Goal: Task Accomplishment & Management: Manage account settings

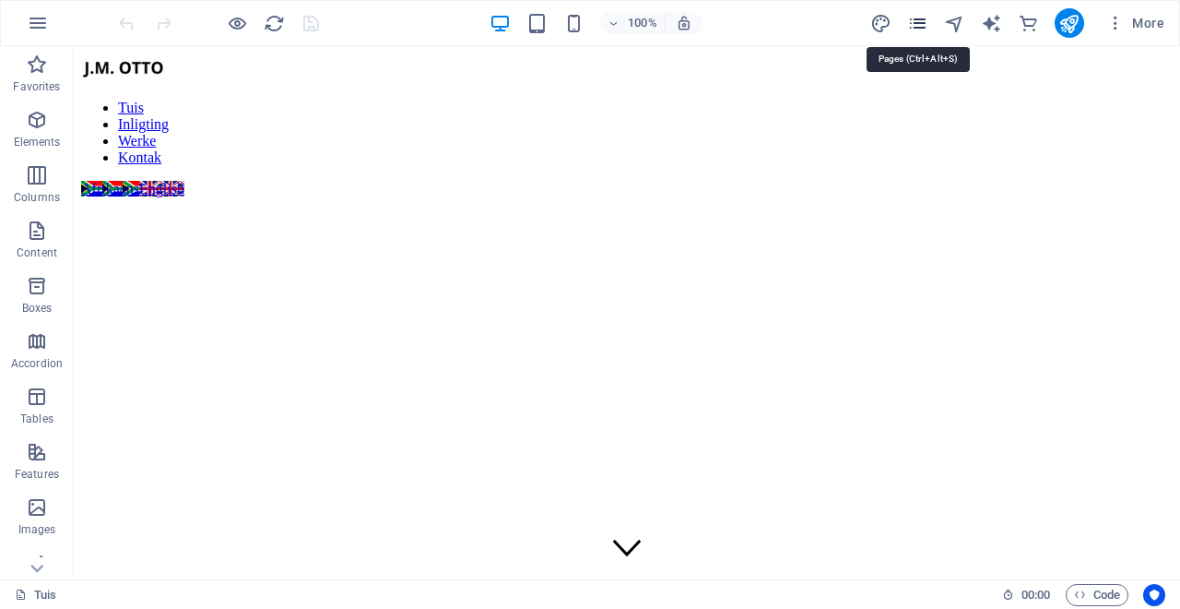
click at [926, 27] on icon "pages" at bounding box center [917, 23] width 21 height 21
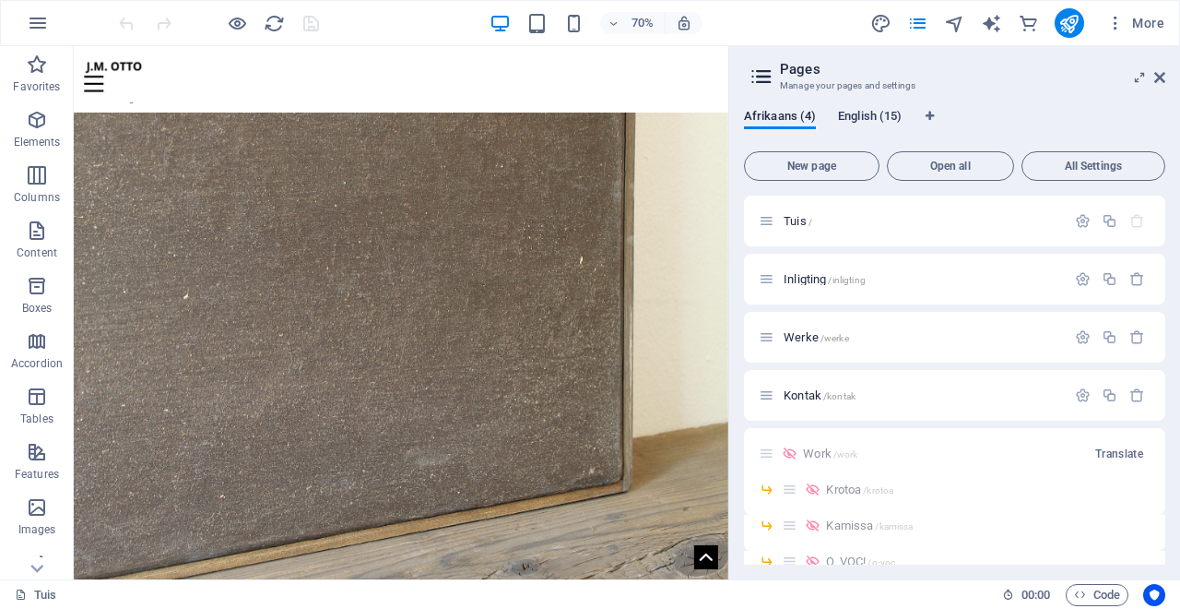
click at [864, 116] on span "English (15)" at bounding box center [870, 118] width 64 height 26
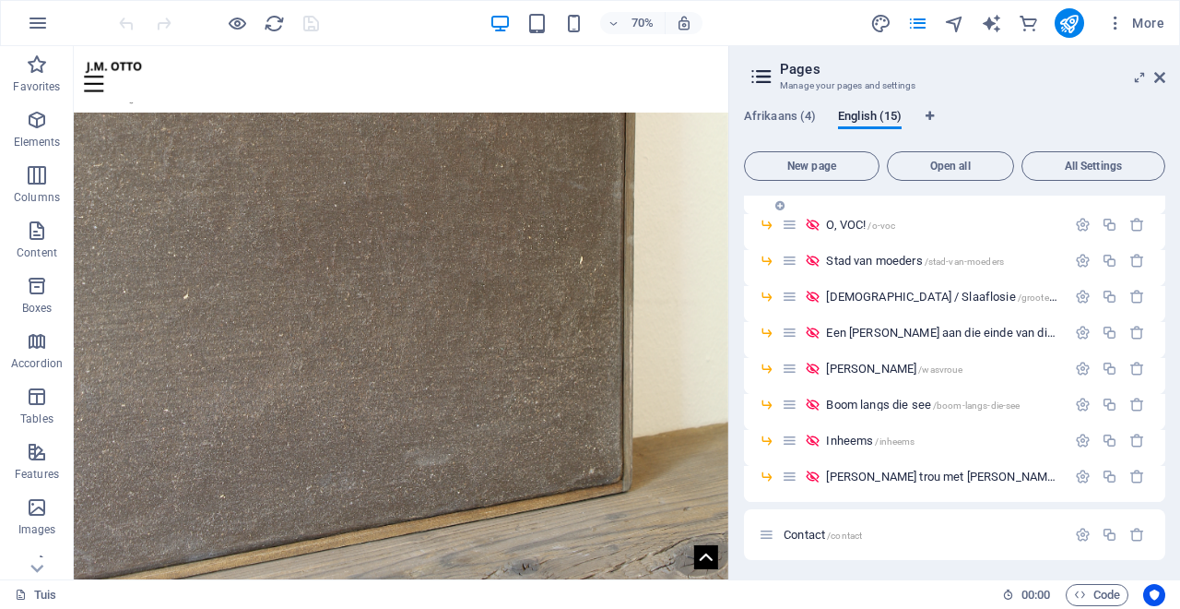
scroll to position [281, 0]
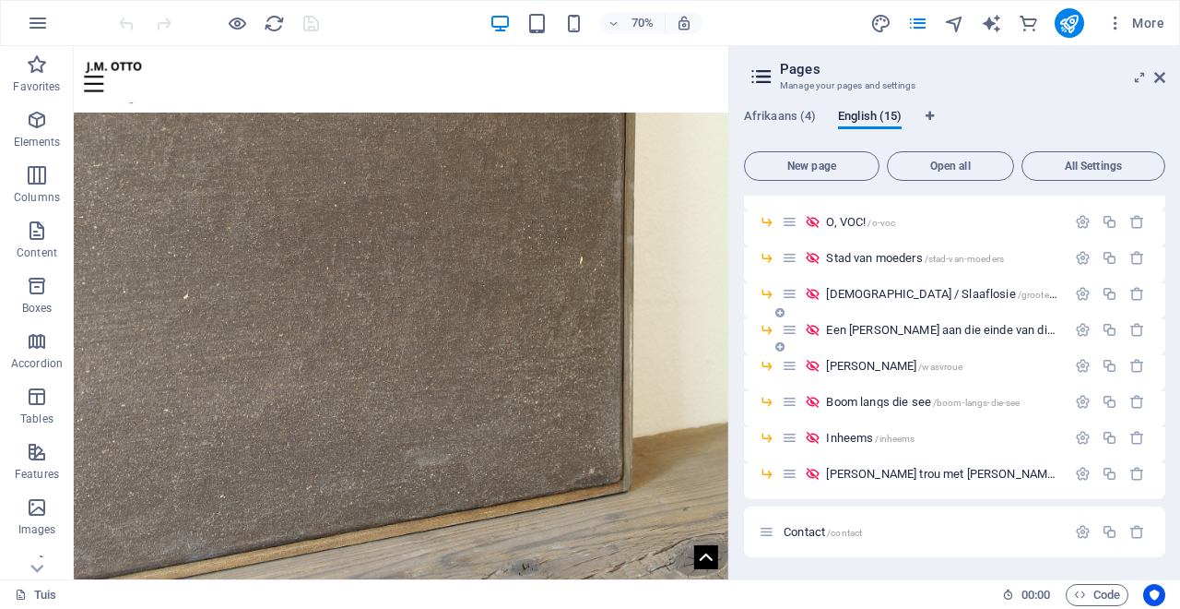
click at [935, 330] on span "Een [PERSON_NAME] aan die einde van die Aarde /een-[PERSON_NAME]-aan-die-einde-…" at bounding box center [1064, 330] width 477 height 14
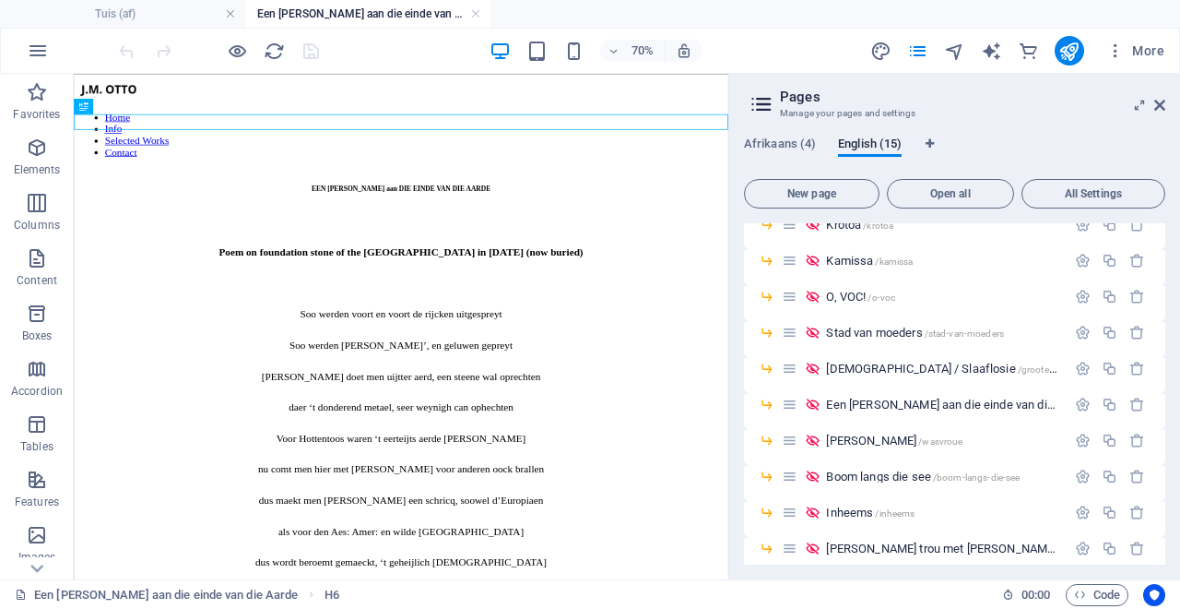
scroll to position [0, 0]
click at [1161, 106] on icon at bounding box center [1159, 105] width 11 height 15
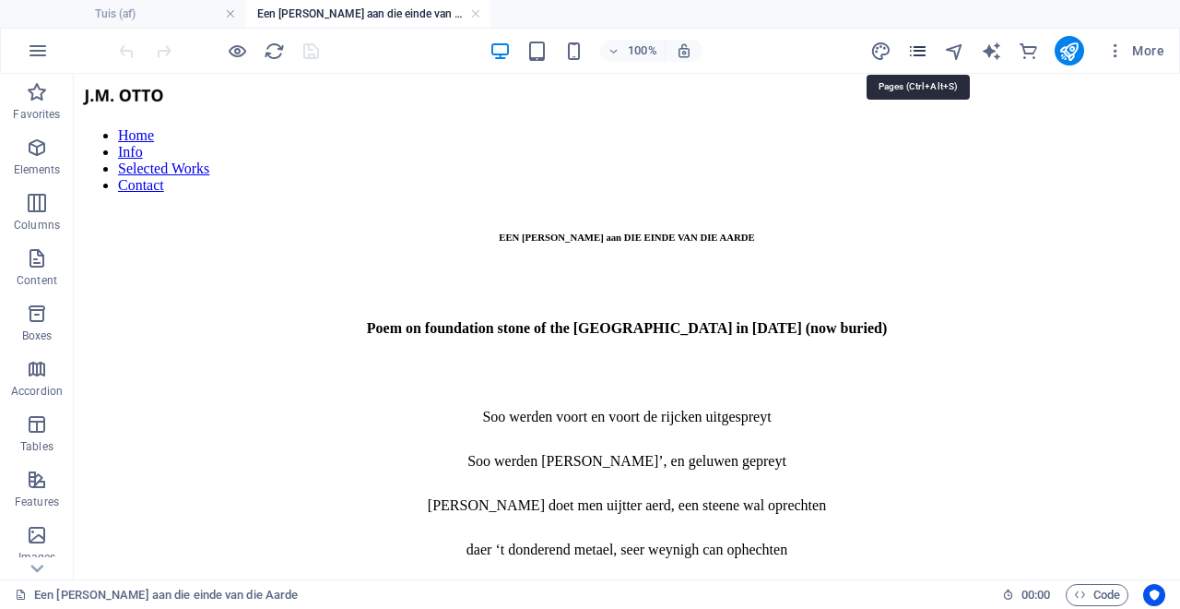
click at [927, 53] on icon "pages" at bounding box center [917, 51] width 21 height 21
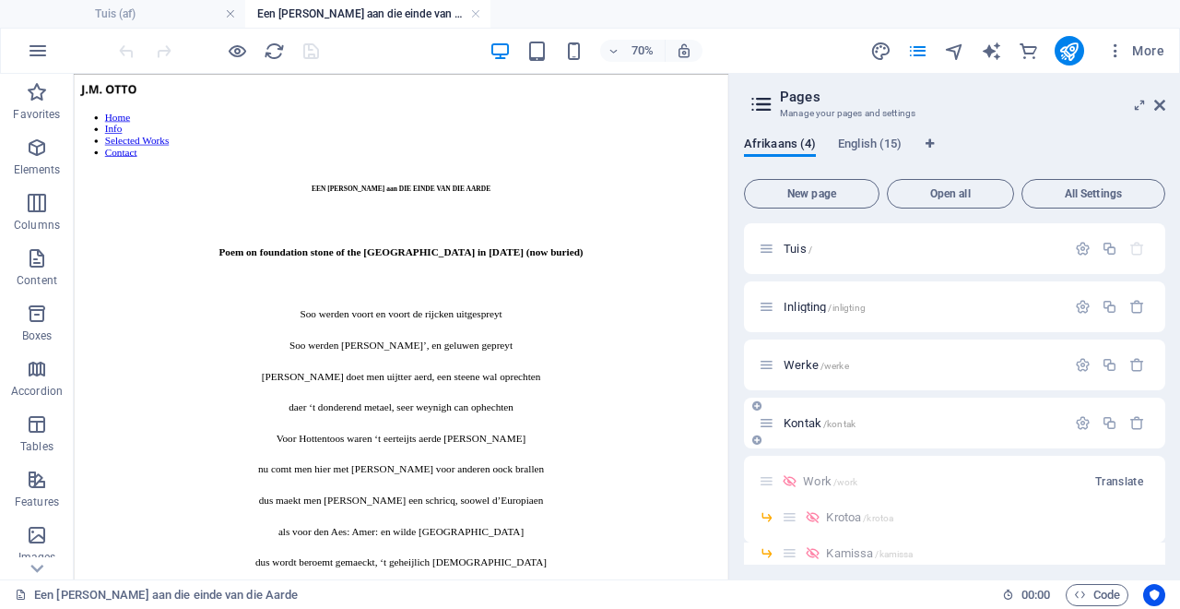
scroll to position [309, 0]
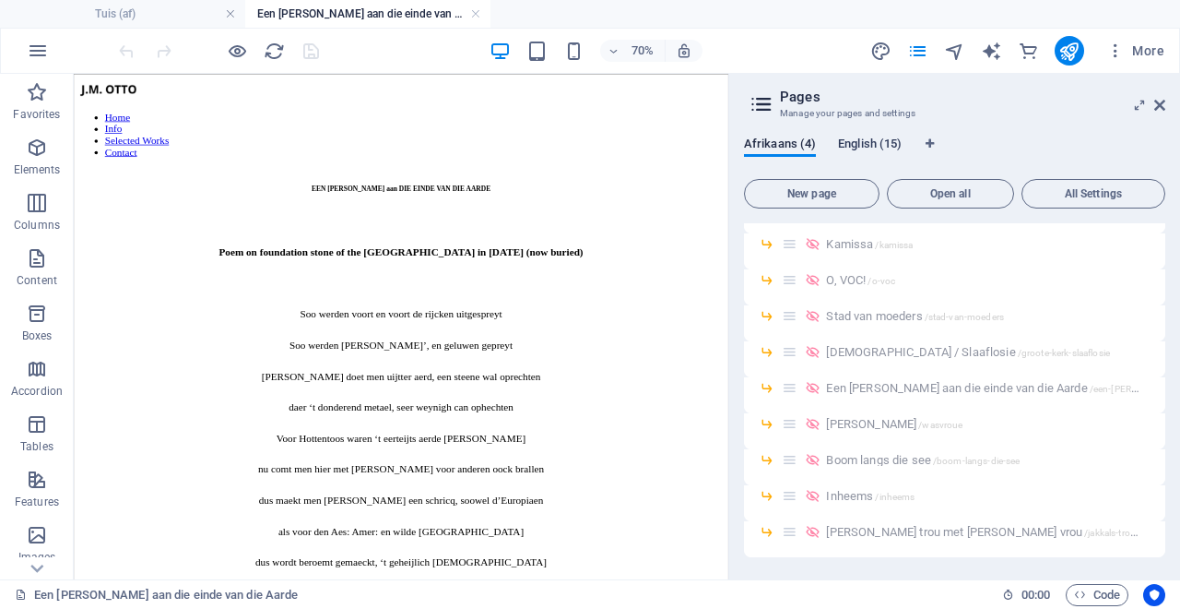
click at [872, 138] on span "English (15)" at bounding box center [870, 146] width 64 height 26
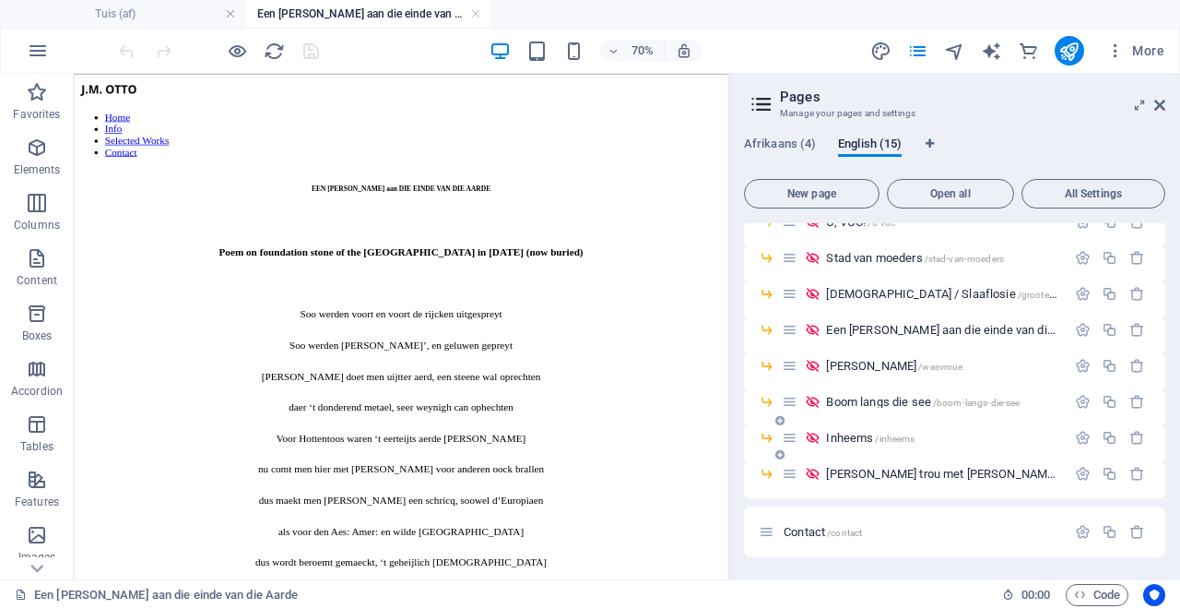
click at [847, 435] on span "Inheems /inheems" at bounding box center [870, 438] width 89 height 14
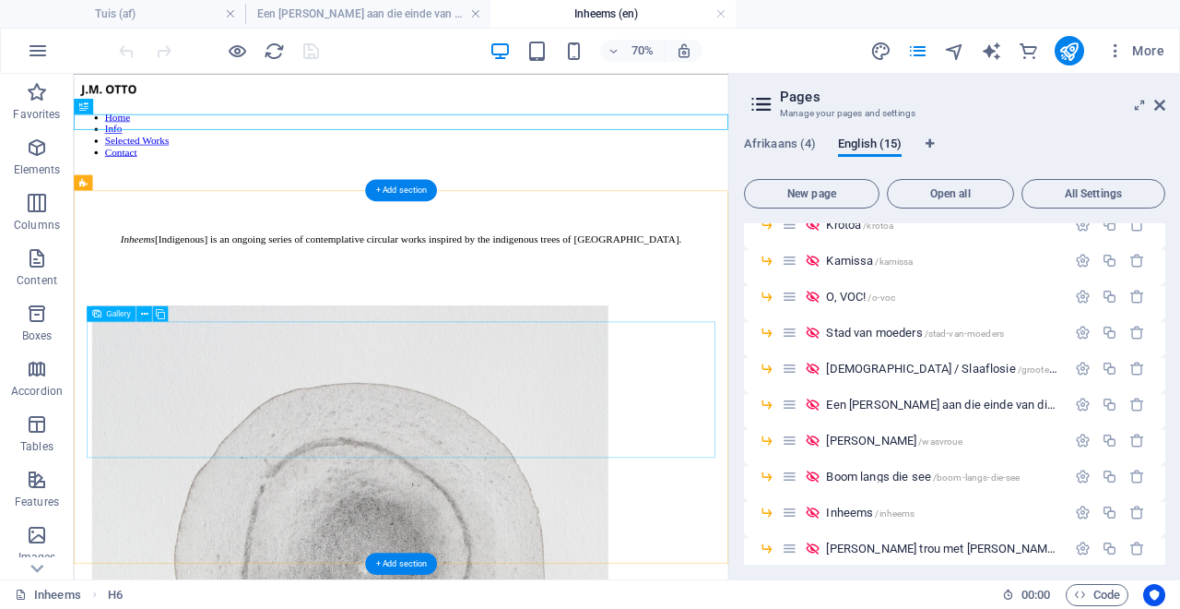
scroll to position [0, 0]
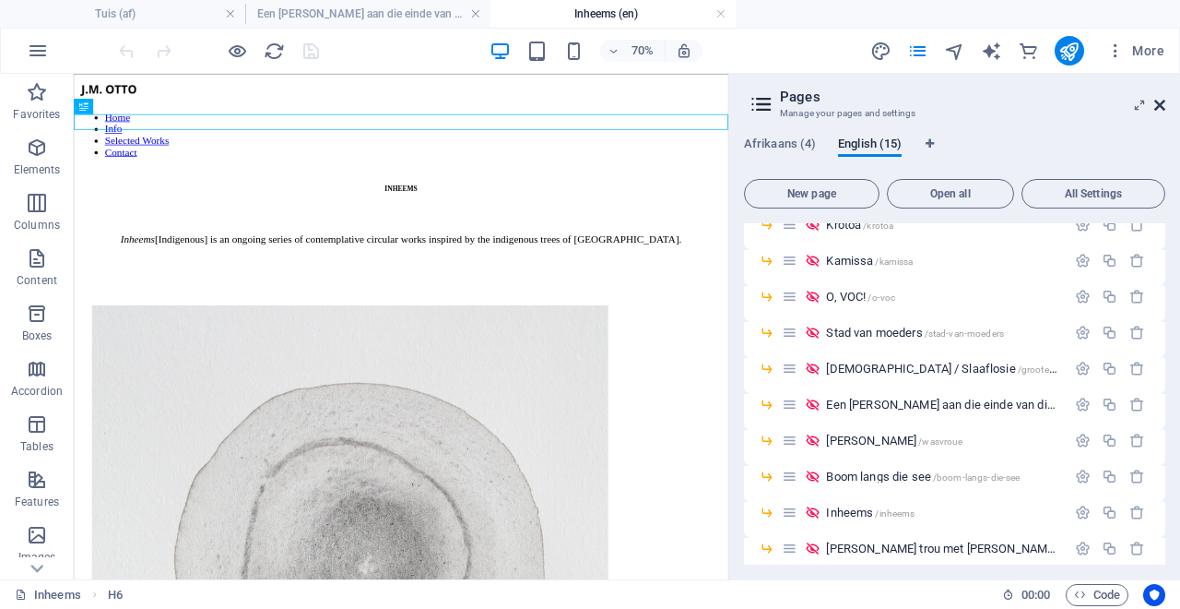
click at [1159, 110] on icon at bounding box center [1159, 105] width 11 height 15
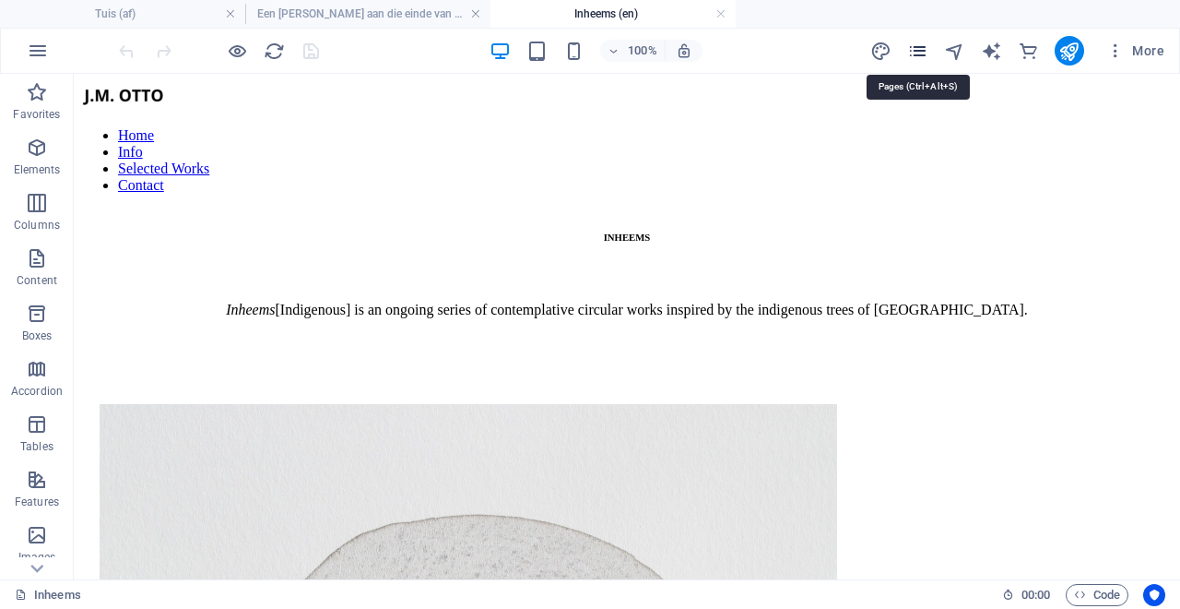
click at [916, 44] on icon "pages" at bounding box center [917, 51] width 21 height 21
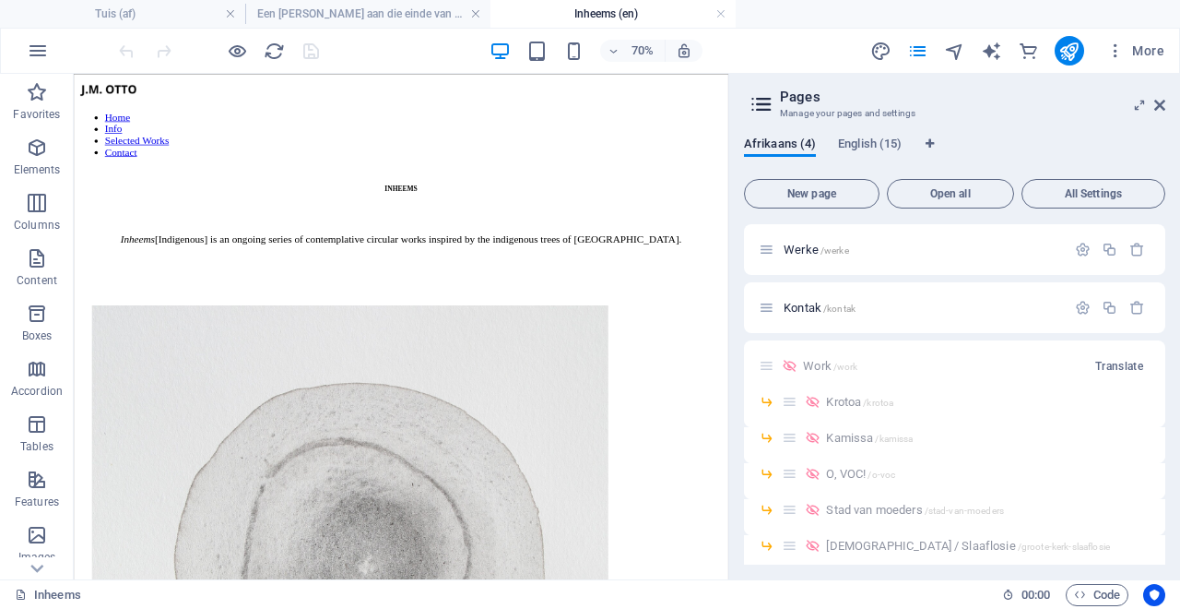
scroll to position [116, 0]
click at [1111, 365] on span "Translate" at bounding box center [1119, 365] width 48 height 15
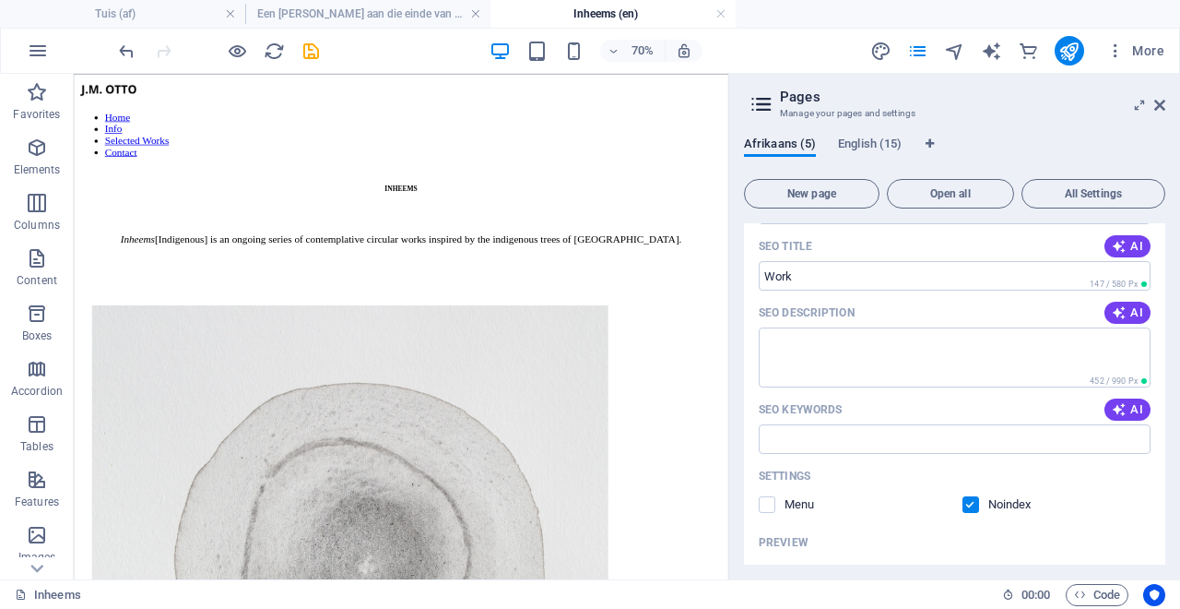
scroll to position [0, 0]
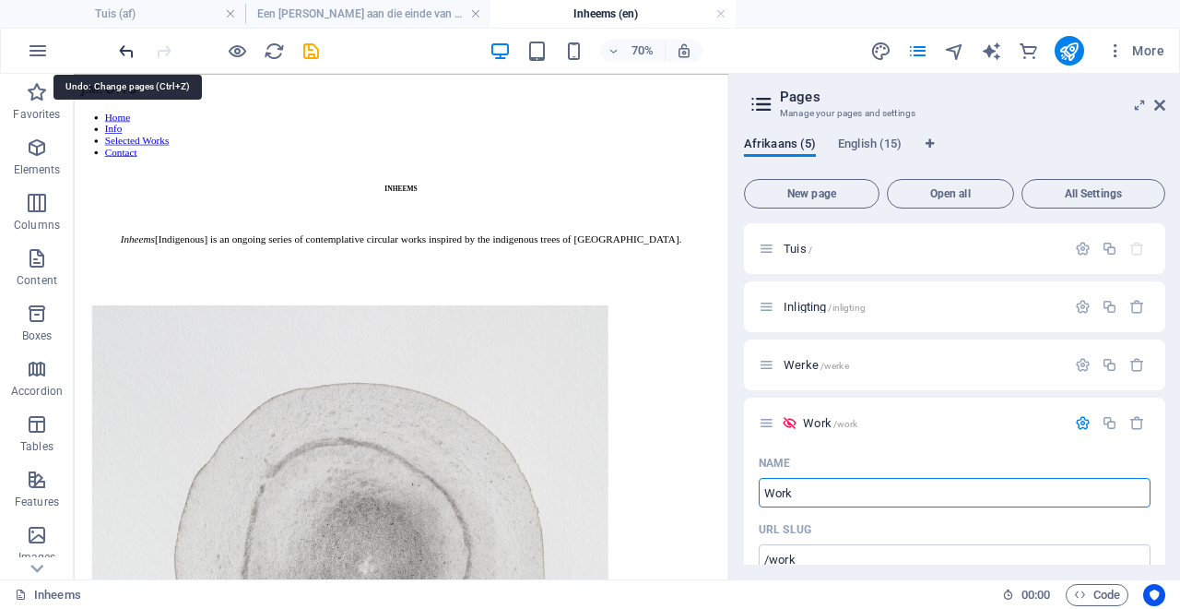
click at [124, 48] on icon "undo" at bounding box center [126, 51] width 21 height 21
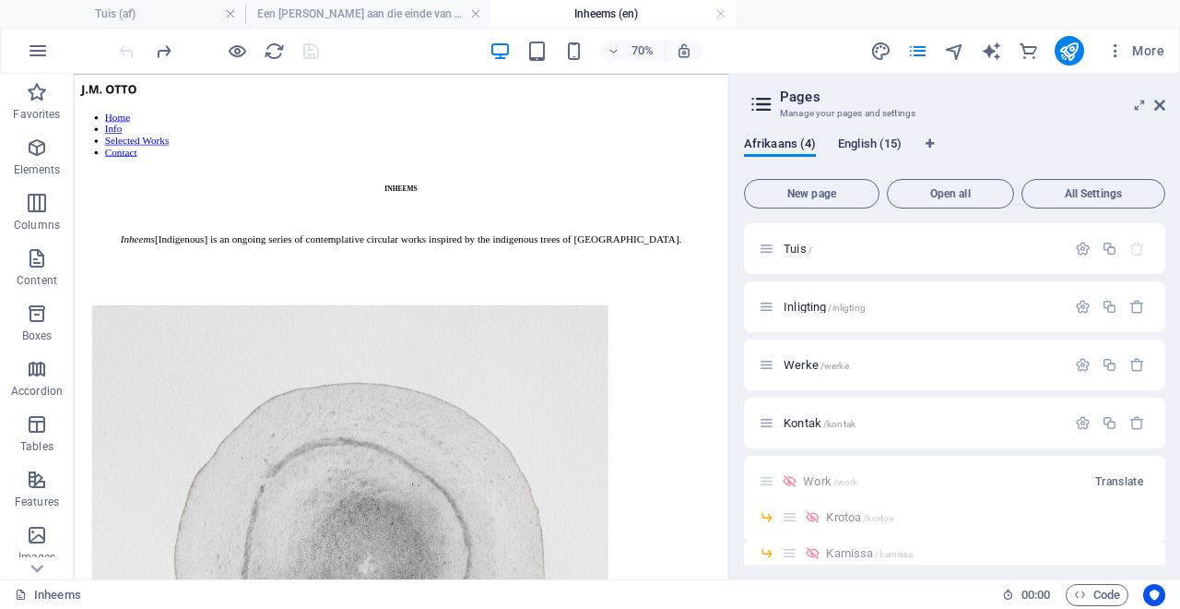
click at [883, 144] on span "English (15)" at bounding box center [870, 146] width 64 height 26
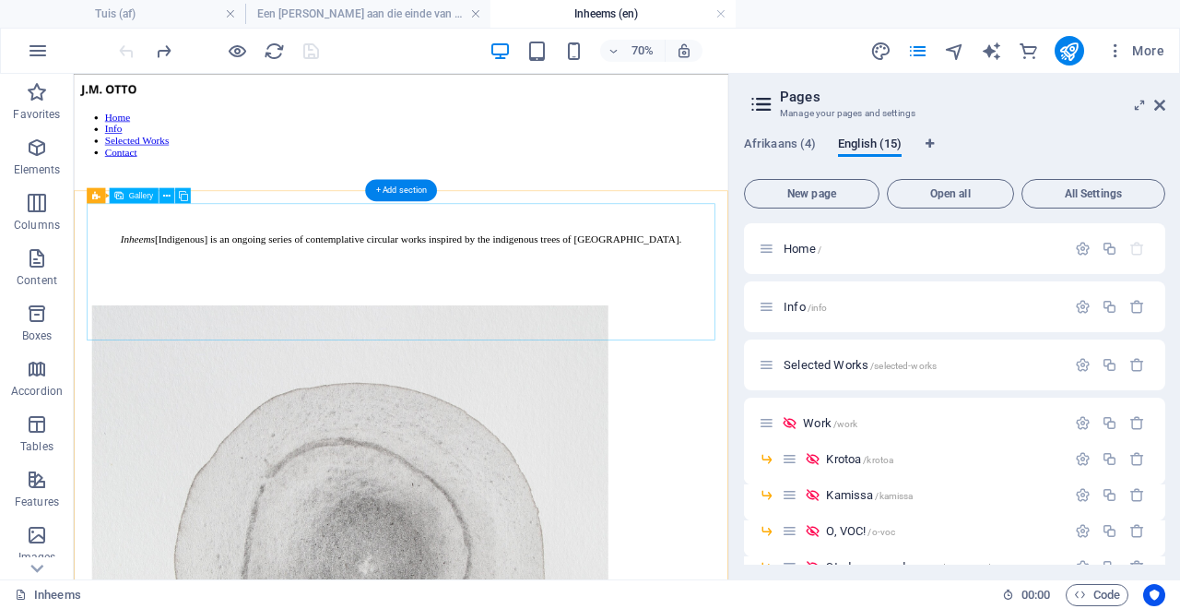
scroll to position [507, 0]
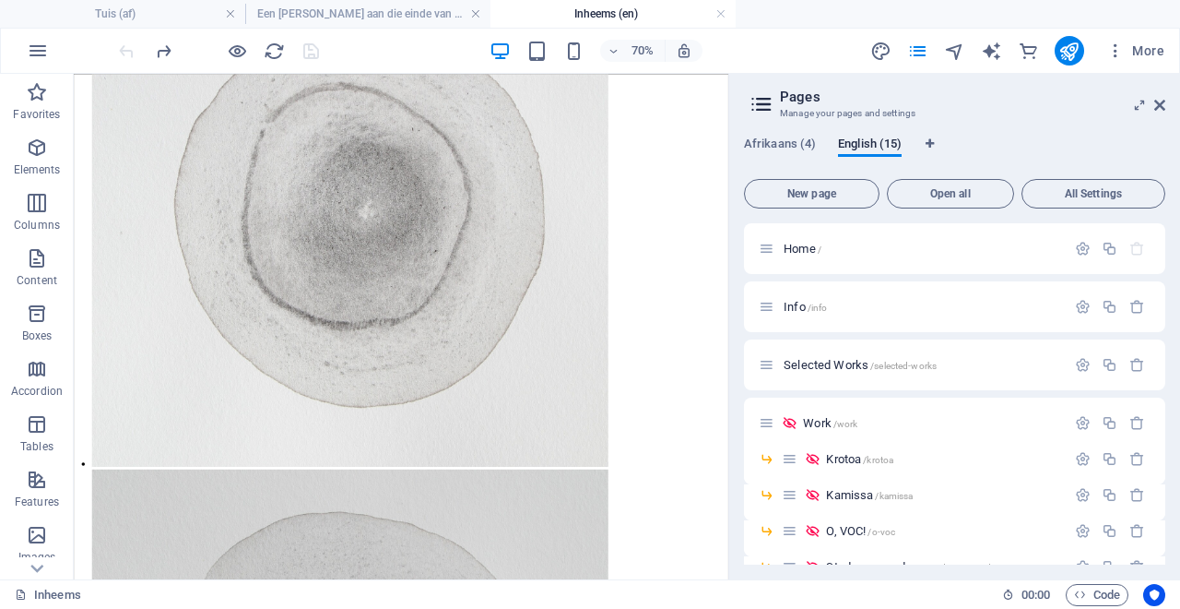
click at [1167, 109] on aside "Pages Manage your pages and settings Afrikaans (4) English (15) New page Open a…" at bounding box center [954, 326] width 452 height 505
click at [1159, 103] on icon at bounding box center [1159, 105] width 11 height 15
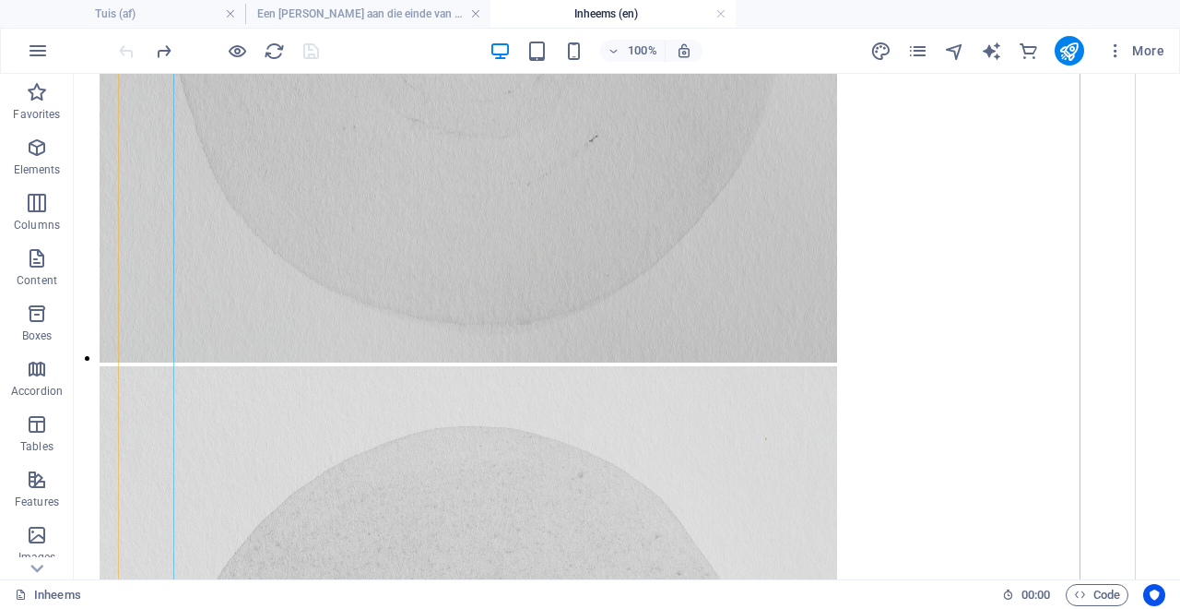
scroll to position [0, 0]
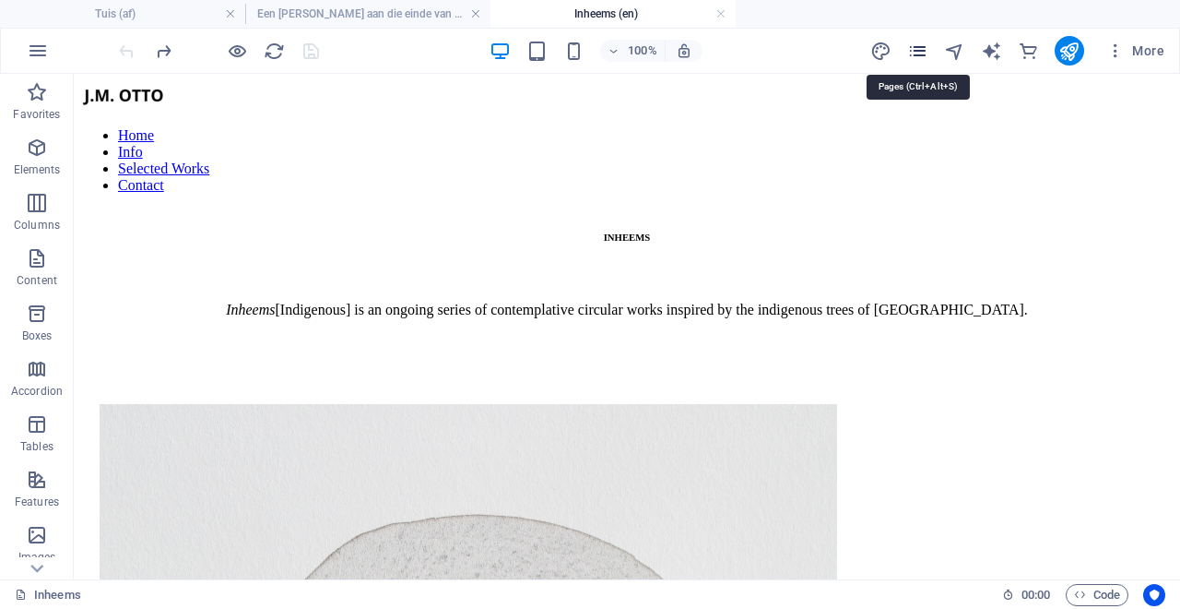
click at [916, 51] on icon "pages" at bounding box center [917, 51] width 21 height 21
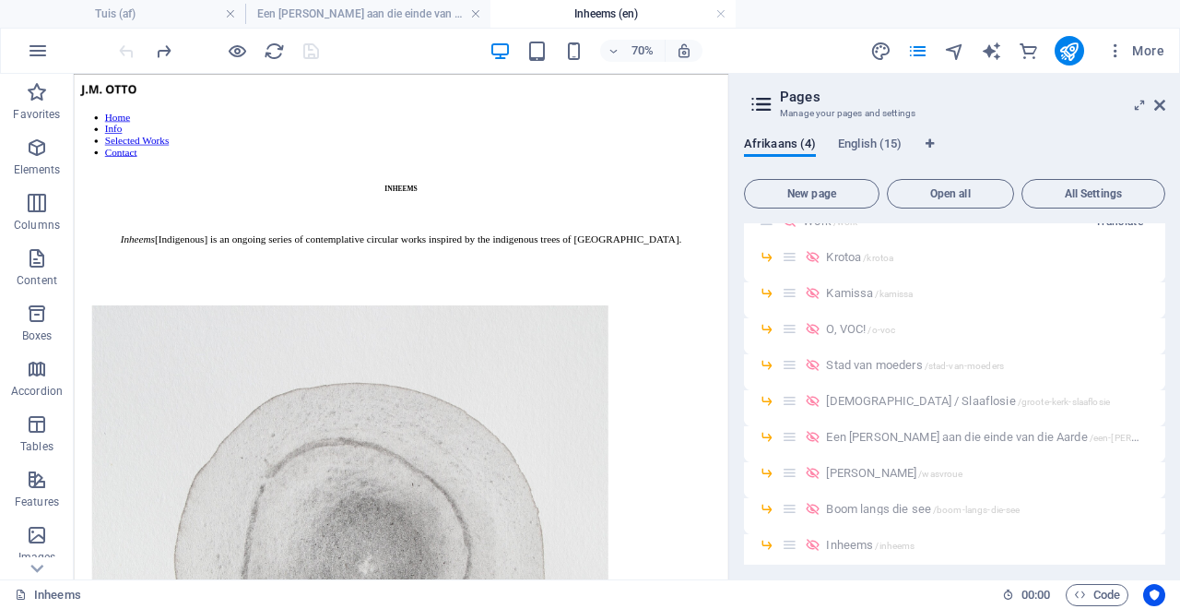
scroll to position [309, 0]
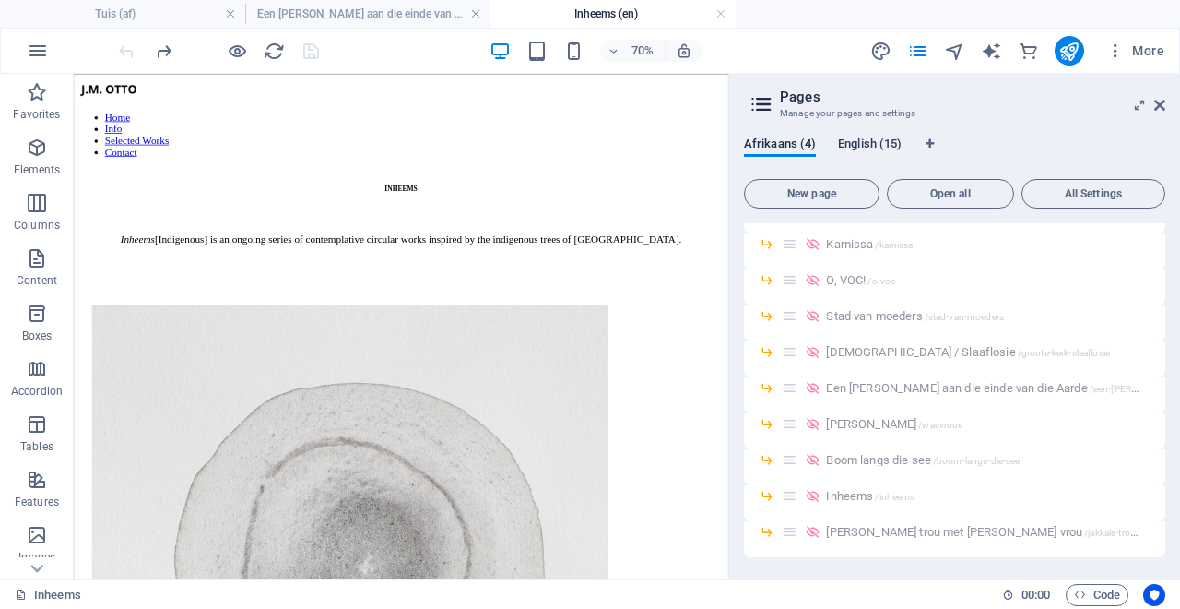
click at [860, 149] on span "English (15)" at bounding box center [870, 146] width 64 height 26
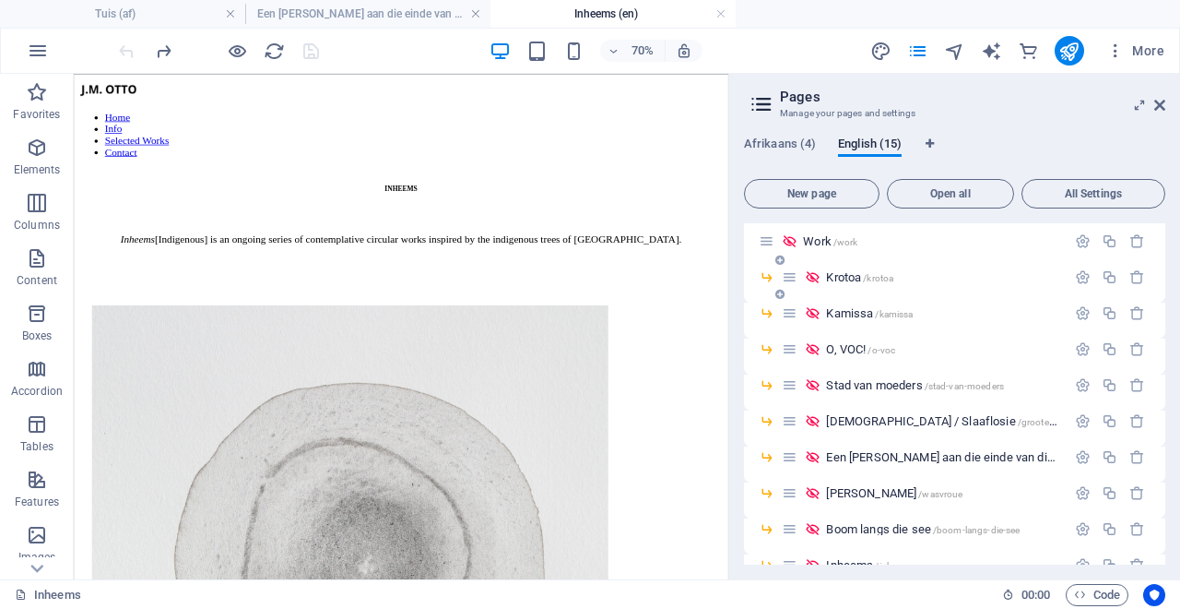
scroll to position [187, 0]
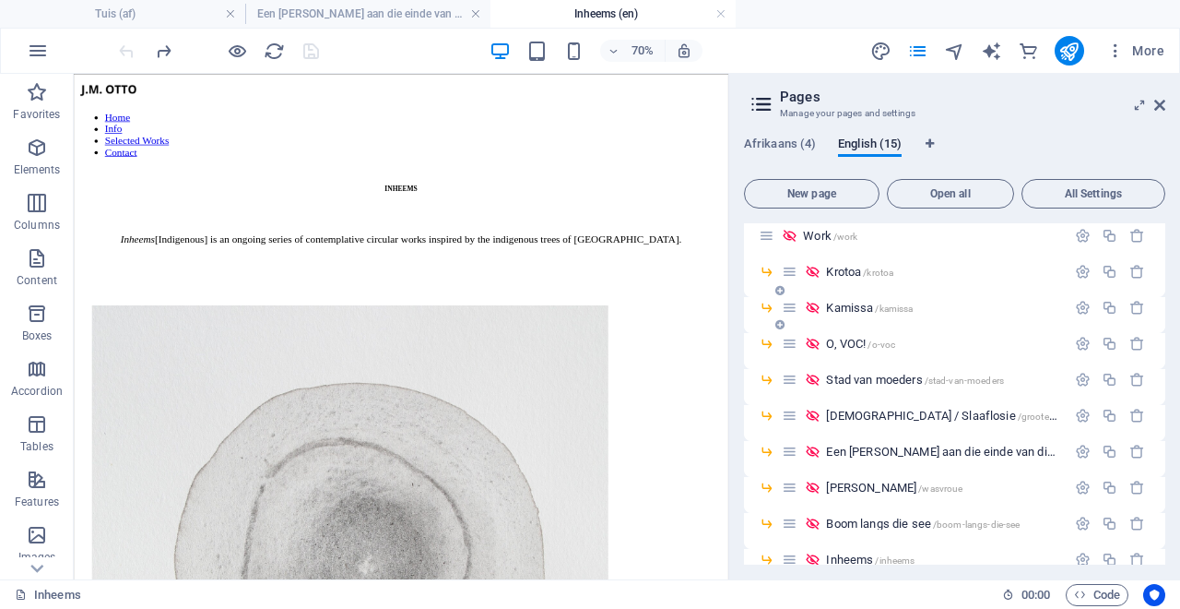
click at [840, 311] on span "Kamissa /kamissa" at bounding box center [869, 308] width 87 height 14
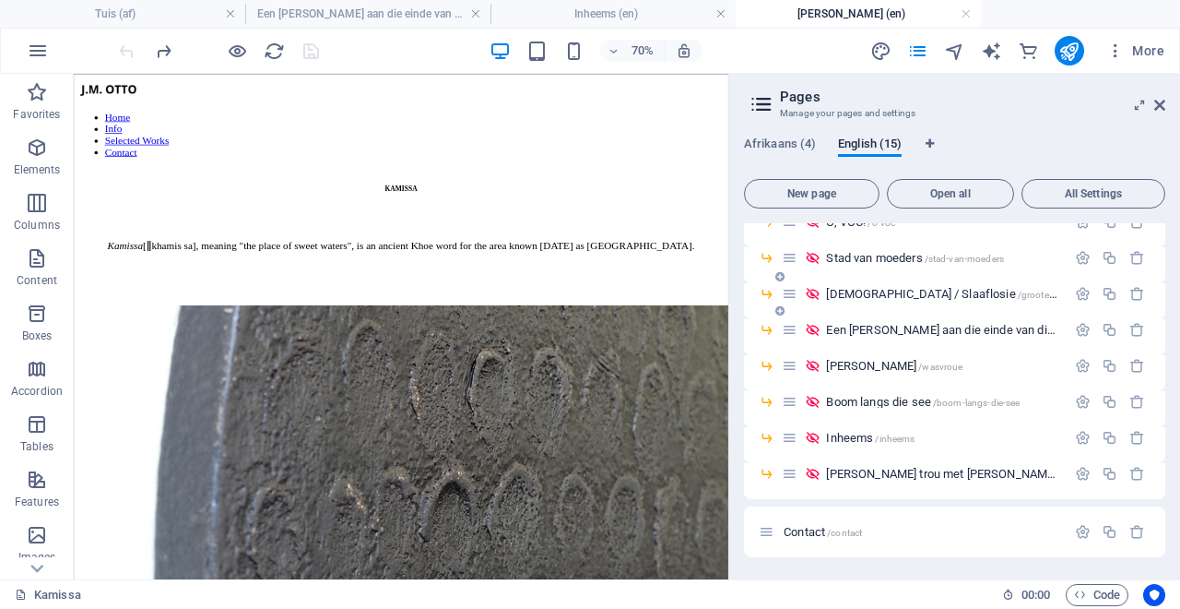
scroll to position [235, 0]
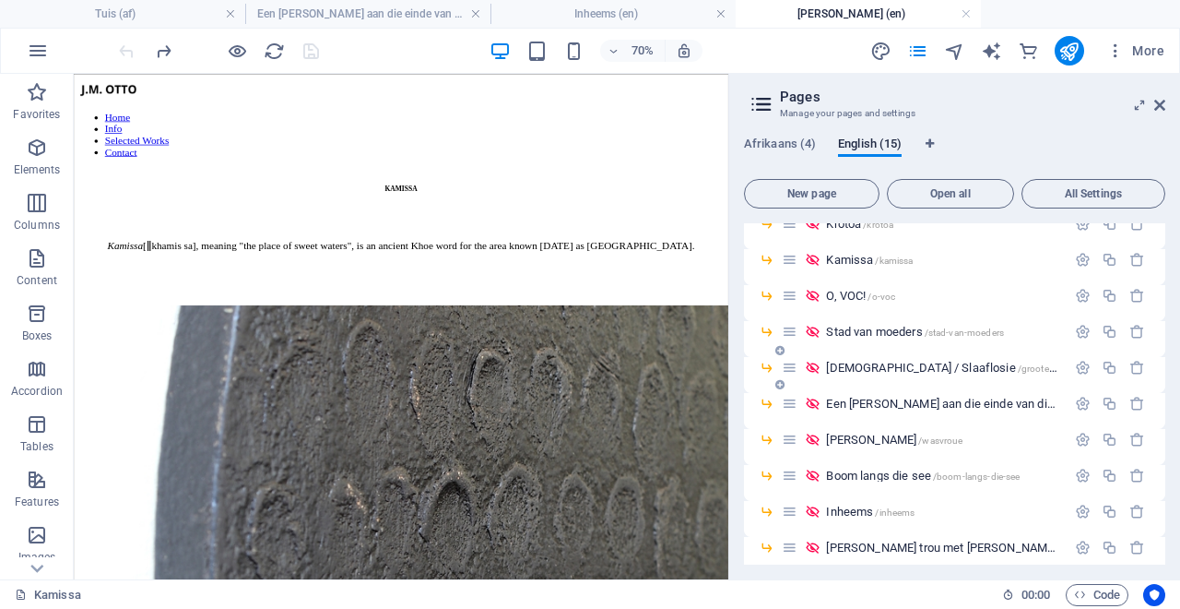
click at [880, 368] on span "[DEMOGRAPHIC_DATA] / Slaaflosie /groote-kerk-slaaflosie" at bounding box center [968, 367] width 284 height 14
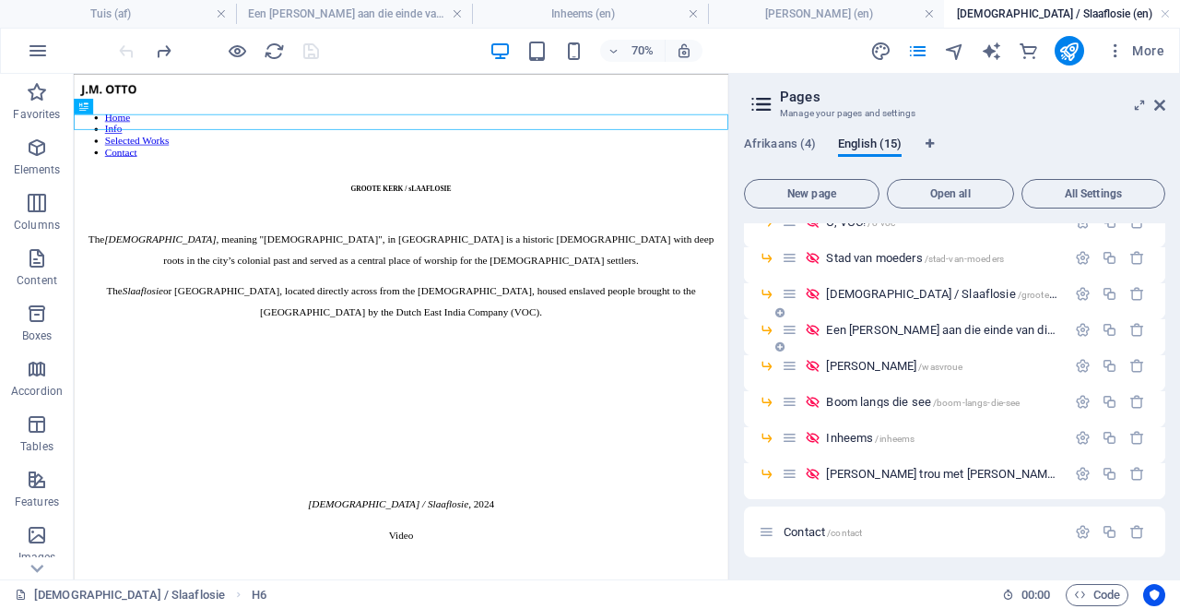
scroll to position [293, 0]
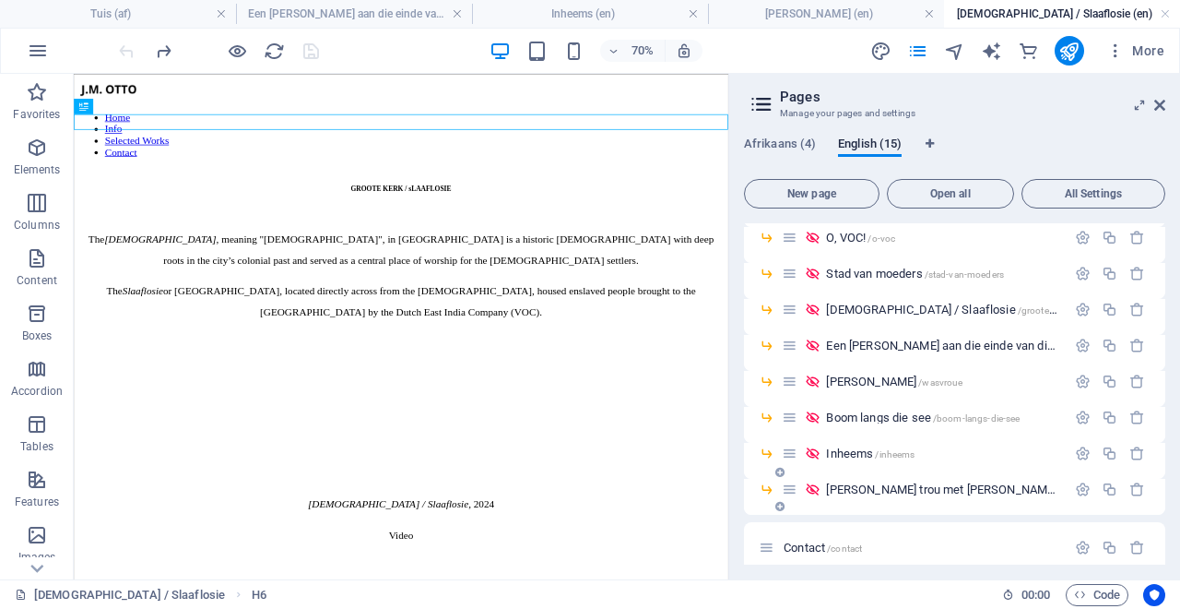
click at [870, 496] on div "[PERSON_NAME] trou met [PERSON_NAME] vrou /jakkals-trou-met-wolf-se-vrou" at bounding box center [924, 489] width 284 height 21
click at [888, 489] on span "[PERSON_NAME] trou met [PERSON_NAME] vrou /jakkals-trou-met-wolf-se-vrou" at bounding box center [1018, 489] width 384 height 14
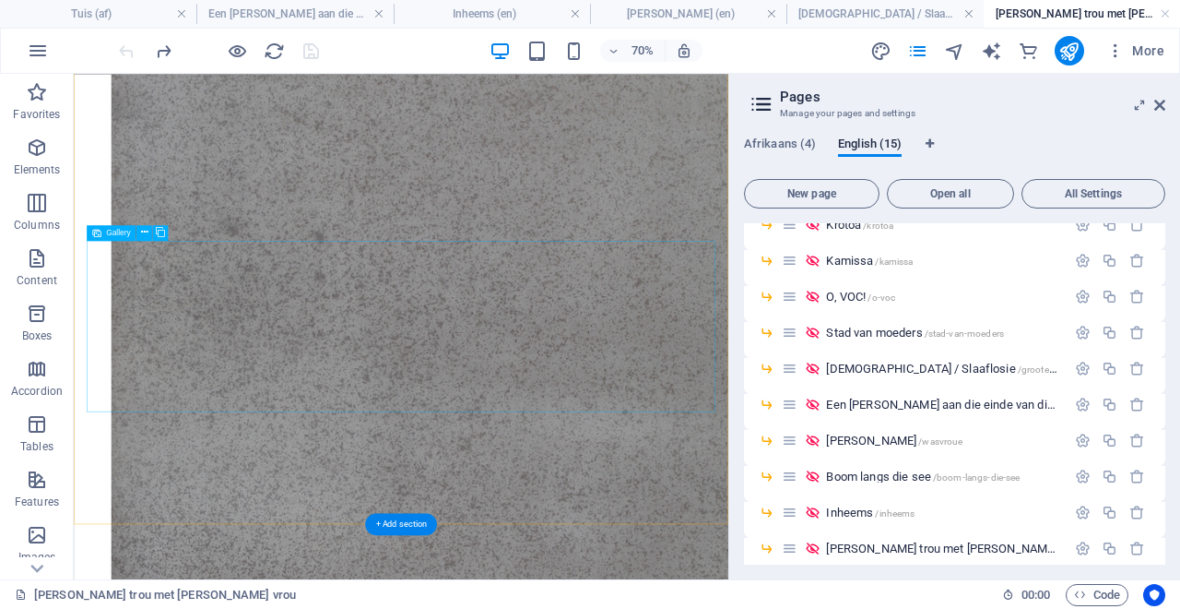
scroll to position [0, 0]
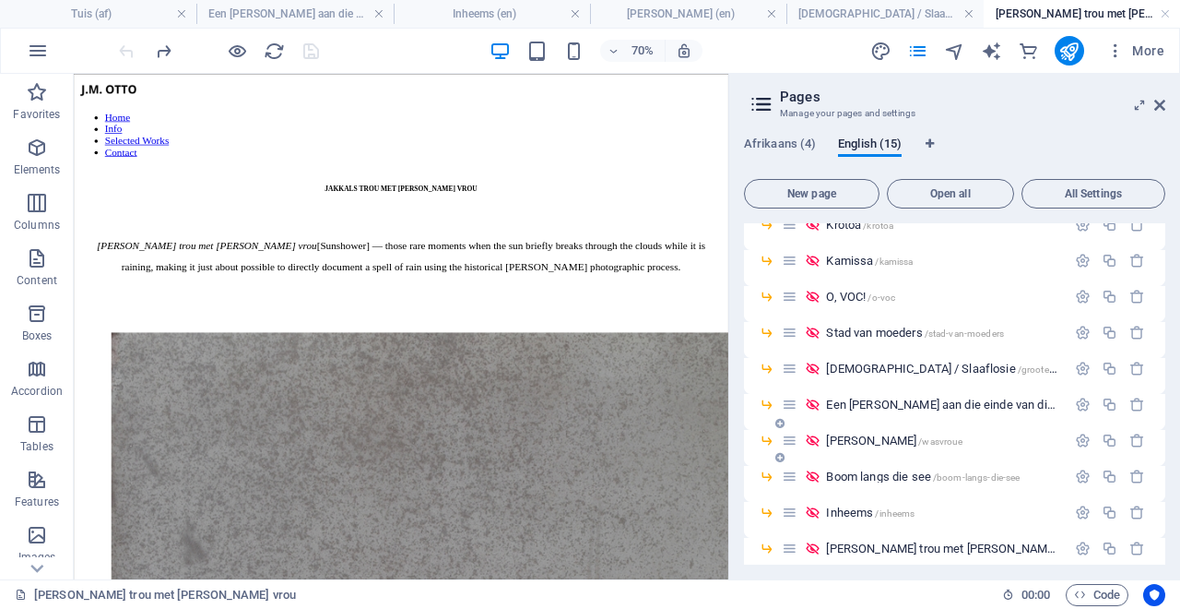
click at [845, 442] on span "[PERSON_NAME] /wasvroue" at bounding box center [894, 440] width 136 height 14
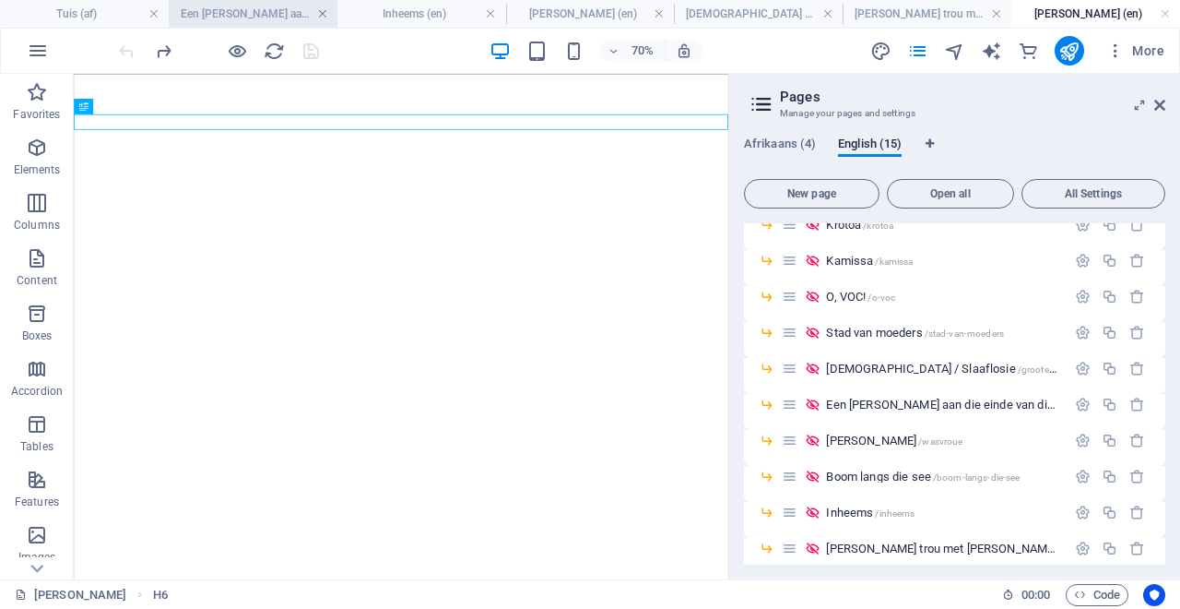
click at [324, 13] on link at bounding box center [322, 15] width 11 height 18
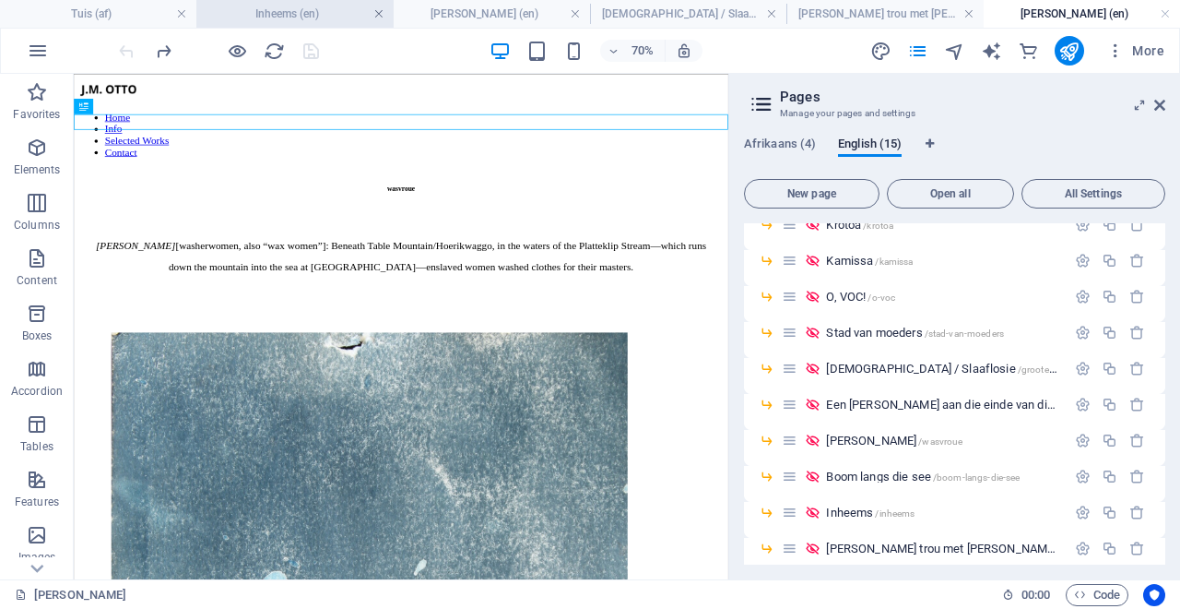
click at [381, 16] on link at bounding box center [378, 15] width 11 height 18
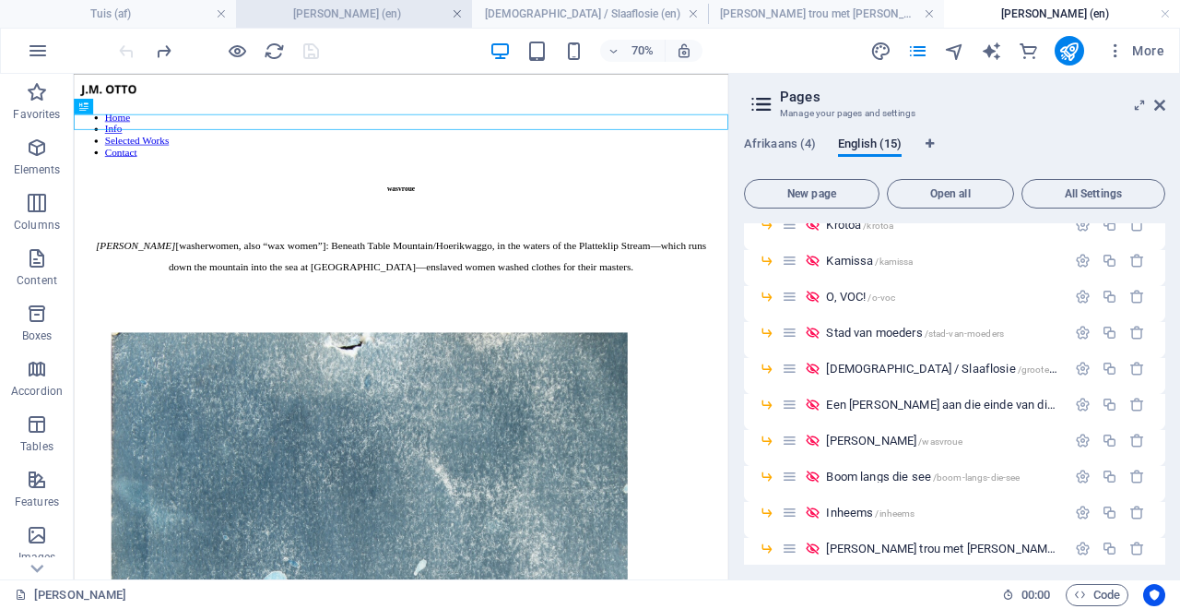
click at [459, 16] on link at bounding box center [457, 15] width 11 height 18
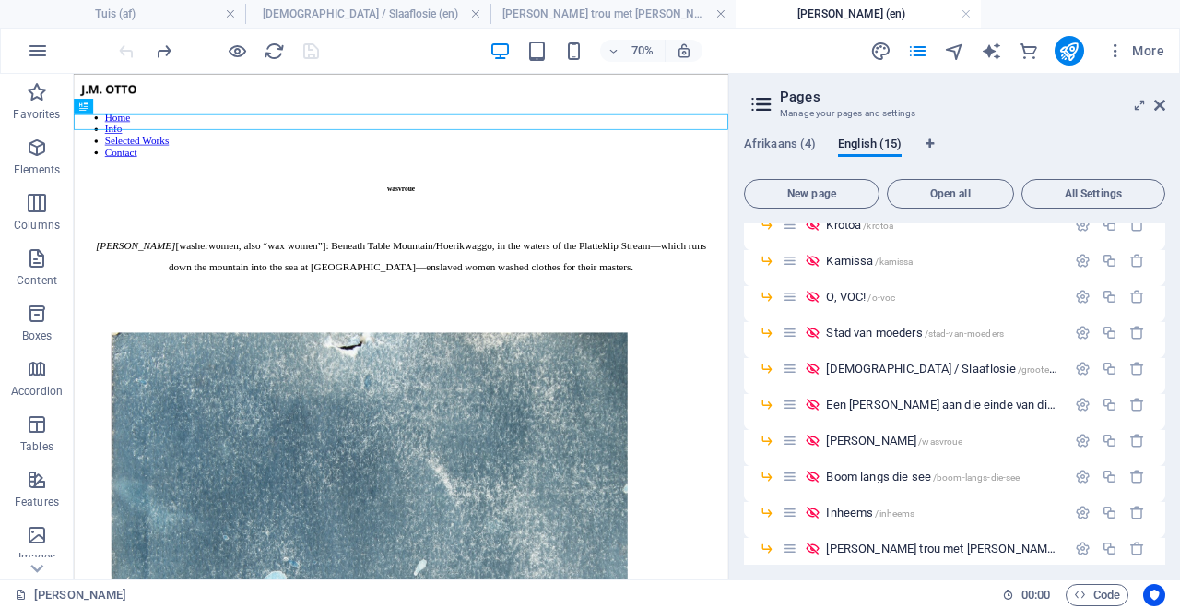
click at [459, 16] on h4 "[DEMOGRAPHIC_DATA] / Slaaflosie (en)" at bounding box center [367, 14] width 245 height 20
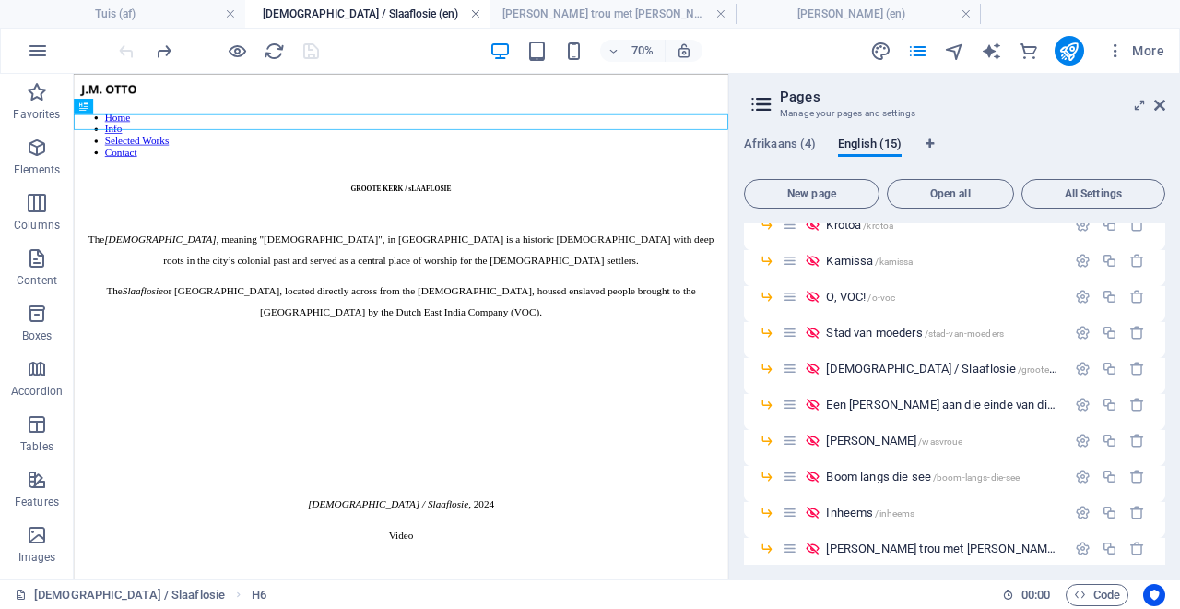
click at [478, 6] on link at bounding box center [475, 15] width 11 height 18
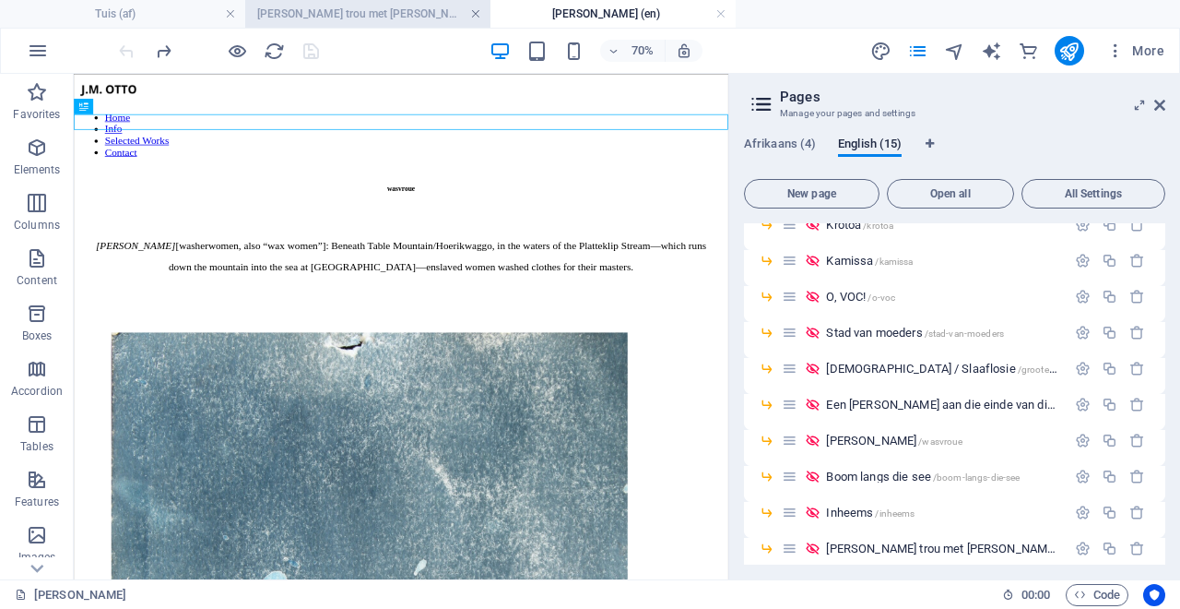
click at [477, 13] on link at bounding box center [475, 15] width 11 height 18
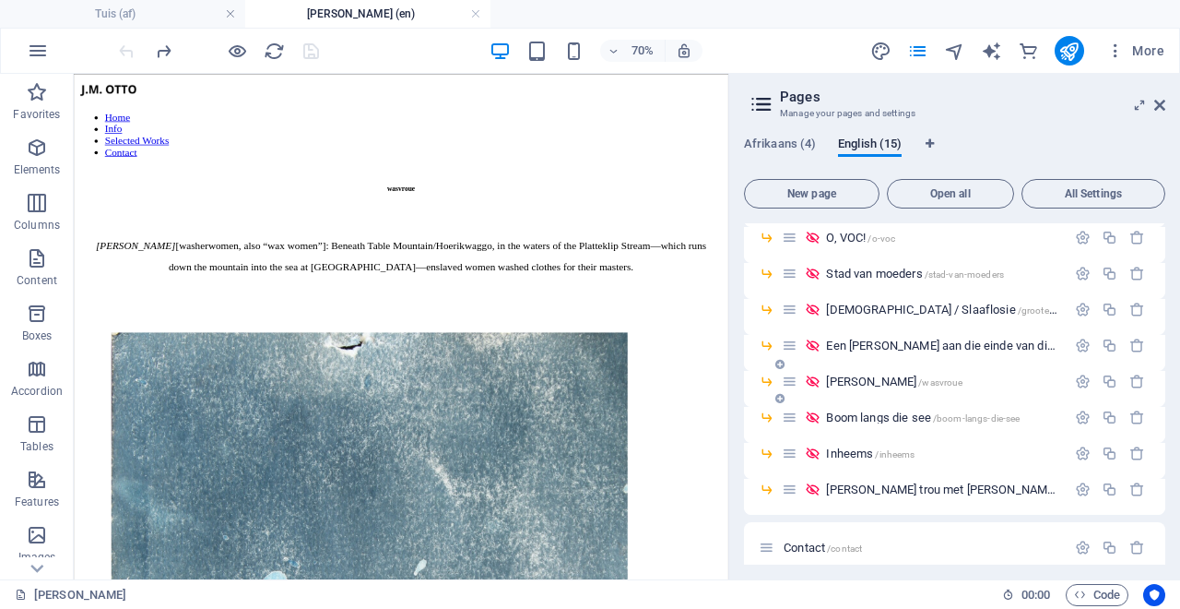
scroll to position [301, 0]
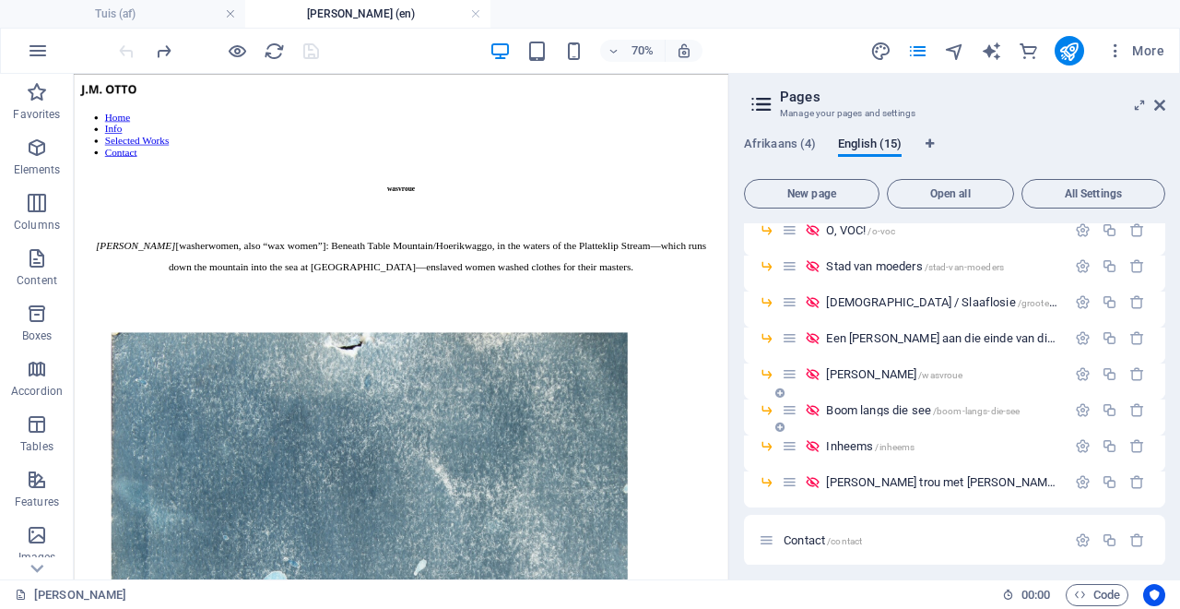
click at [880, 408] on span "Boom langs die see /boom-langs-die-see" at bounding box center [923, 410] width 194 height 14
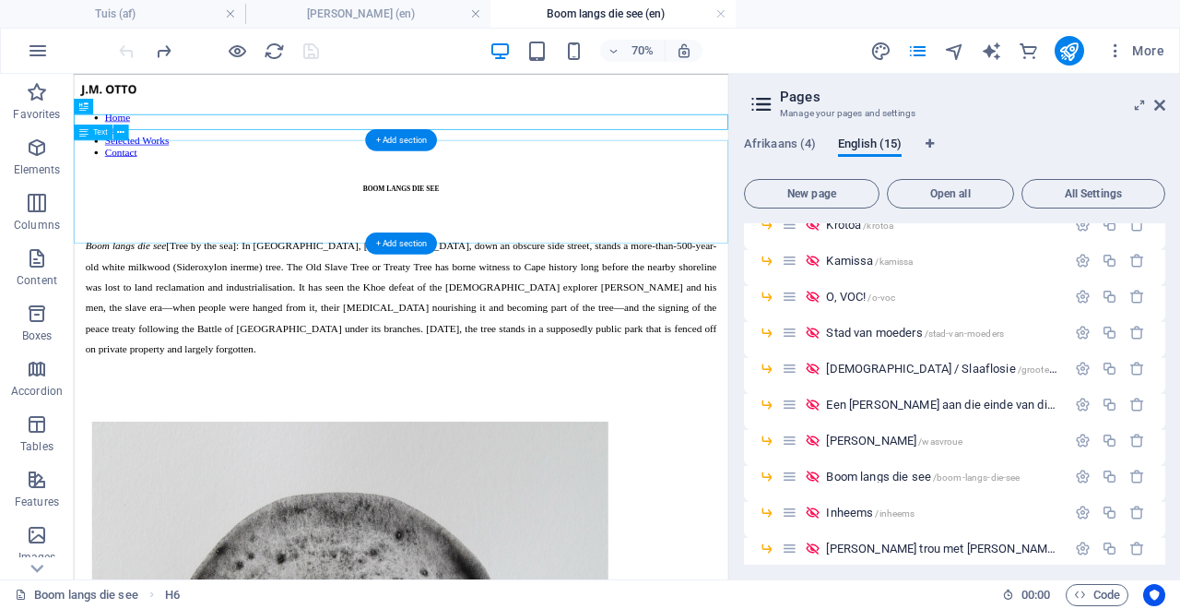
scroll to position [0, 0]
click at [1156, 104] on icon at bounding box center [1159, 105] width 11 height 15
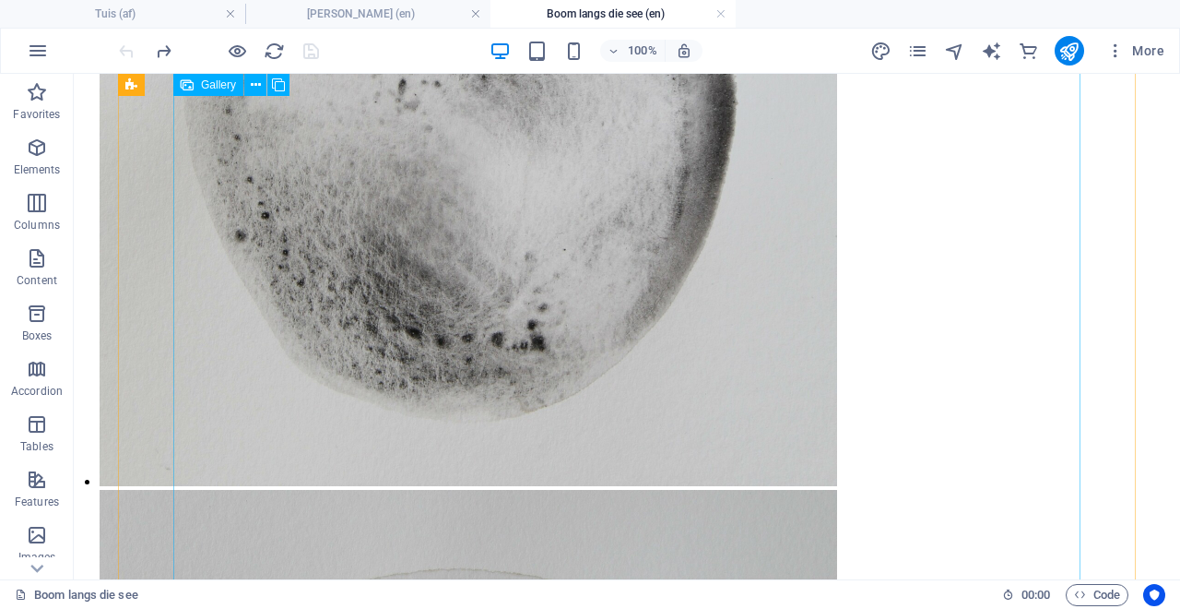
scroll to position [9116, 0]
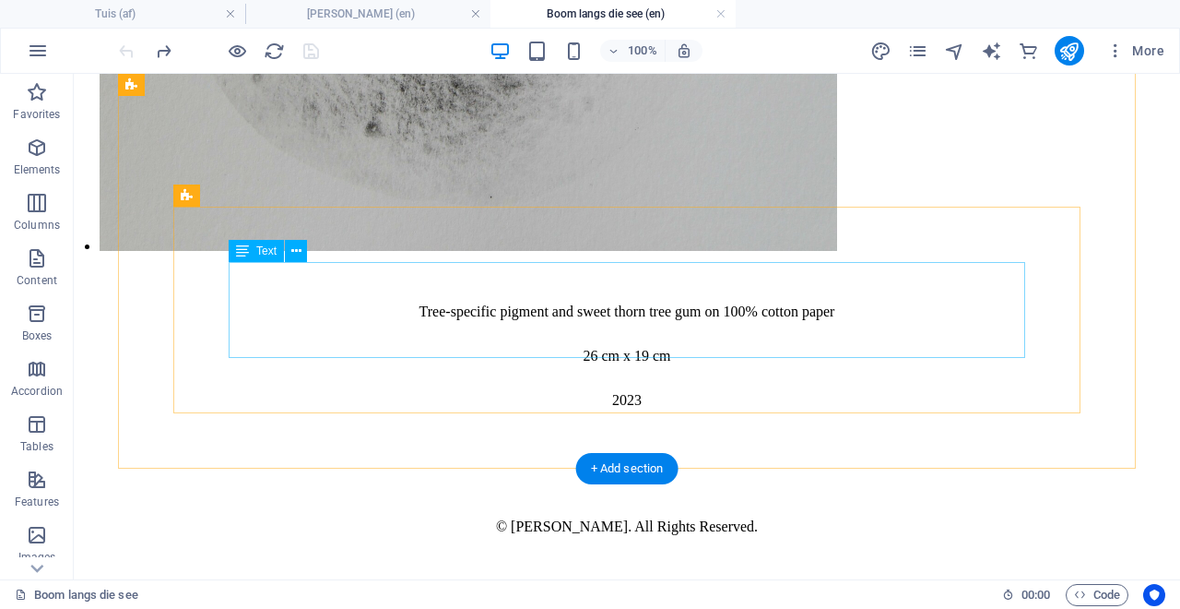
click at [617, 283] on div "Tree-specific pigment and sweet thorn tree gum on 100% cotton paper 26 cm x 19 …" at bounding box center [627, 356] width 1055 height 166
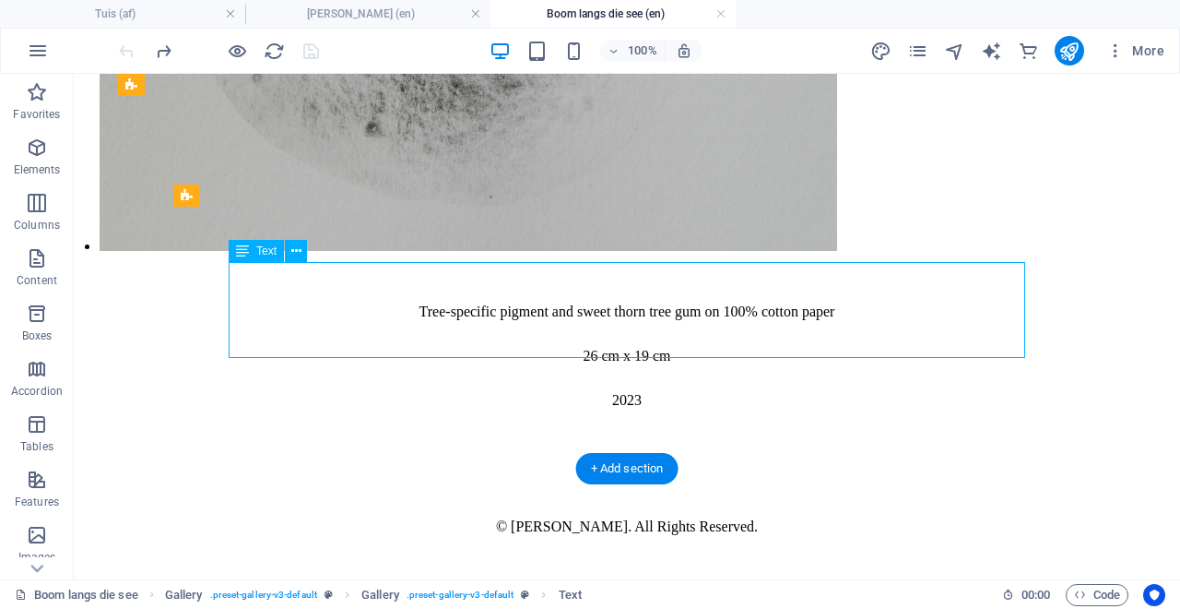
click at [617, 283] on div "Tree-specific pigment and sweet thorn tree gum on 100% cotton paper 26 cm x 19 …" at bounding box center [627, 356] width 1055 height 166
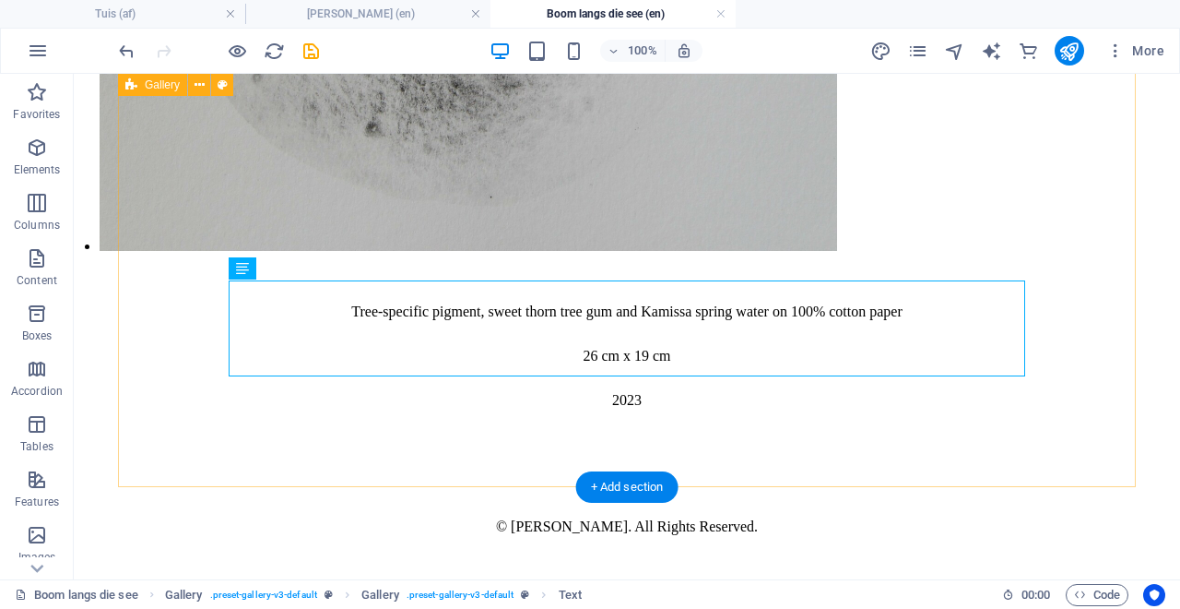
scroll to position [9103, 0]
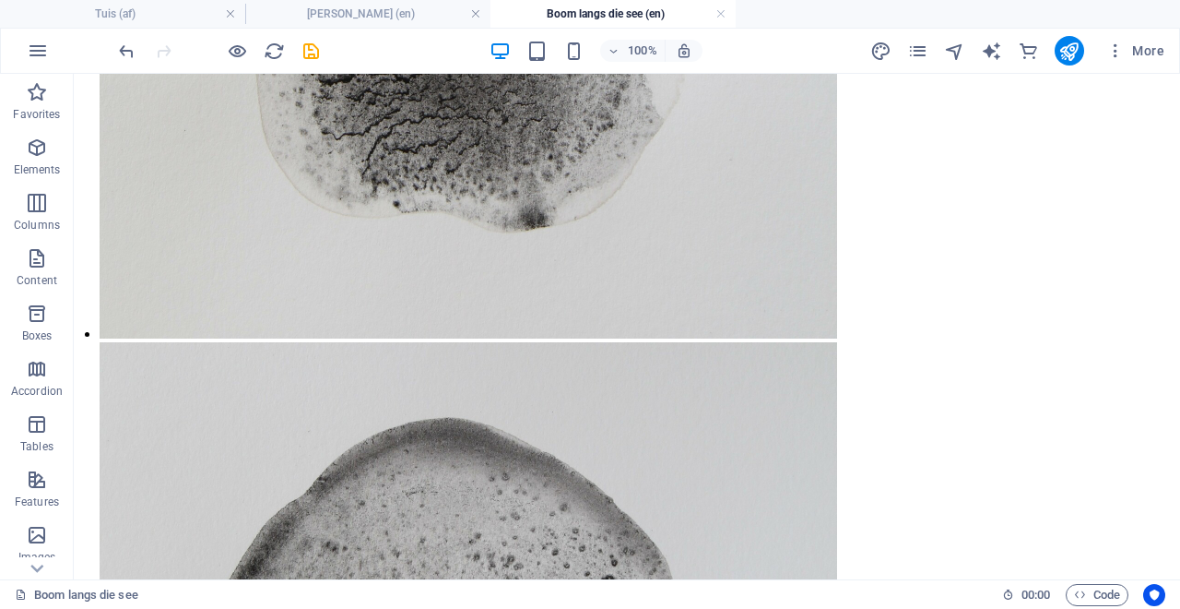
scroll to position [0, 0]
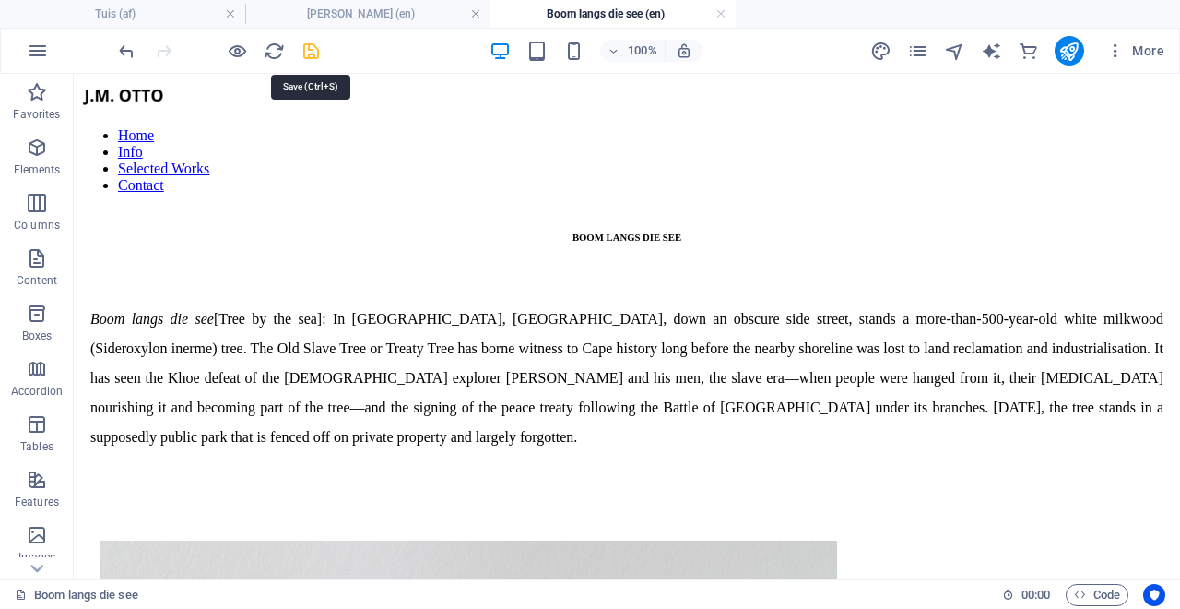
click at [315, 50] on icon "save" at bounding box center [311, 51] width 21 height 21
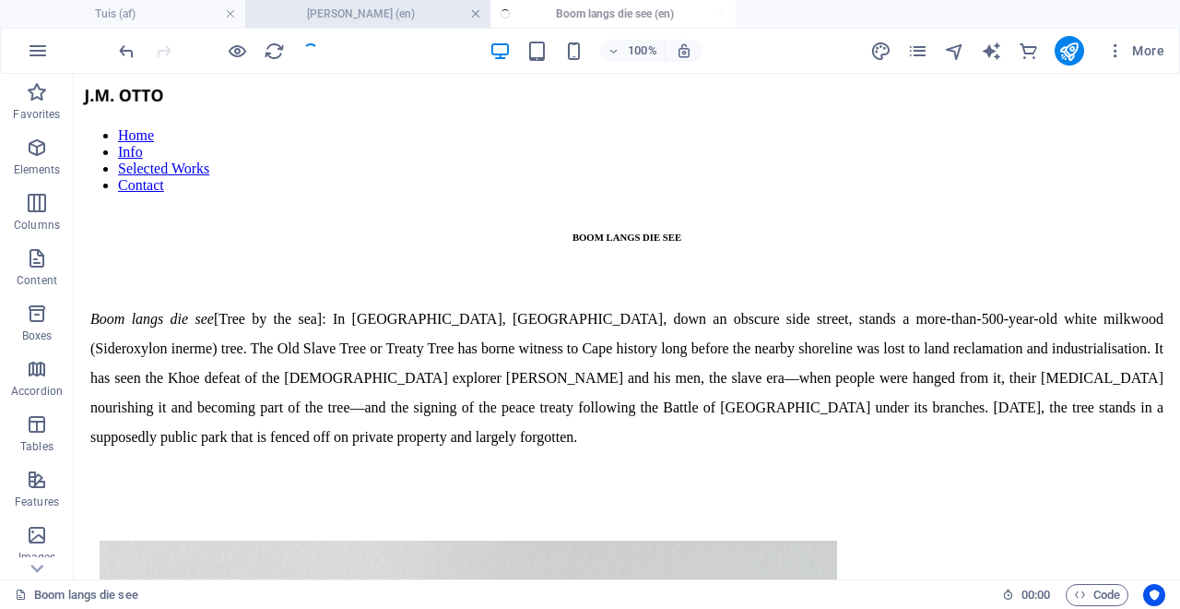
click at [476, 17] on link at bounding box center [475, 15] width 11 height 18
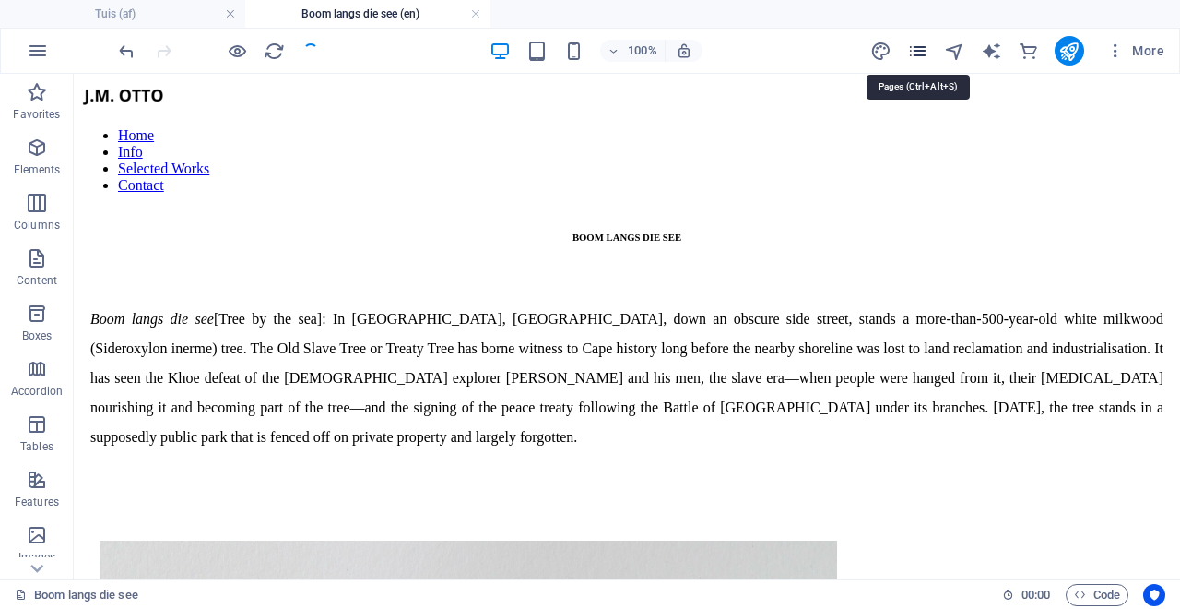
click at [921, 54] on icon "pages" at bounding box center [917, 51] width 21 height 21
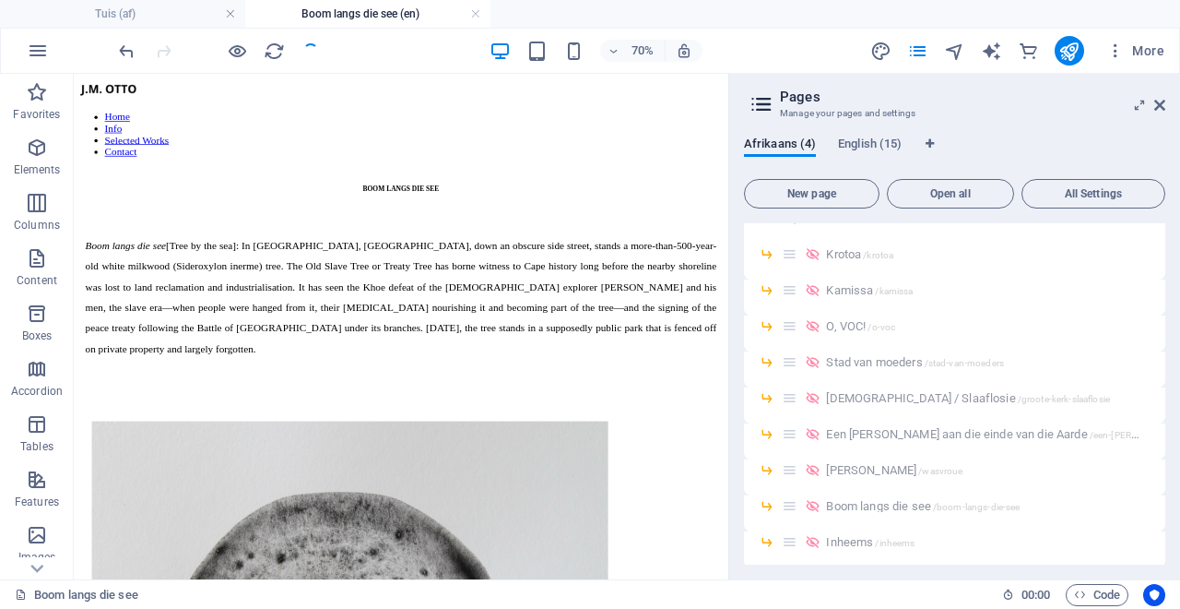
scroll to position [264, 0]
click at [864, 142] on span "English (15)" at bounding box center [870, 146] width 64 height 26
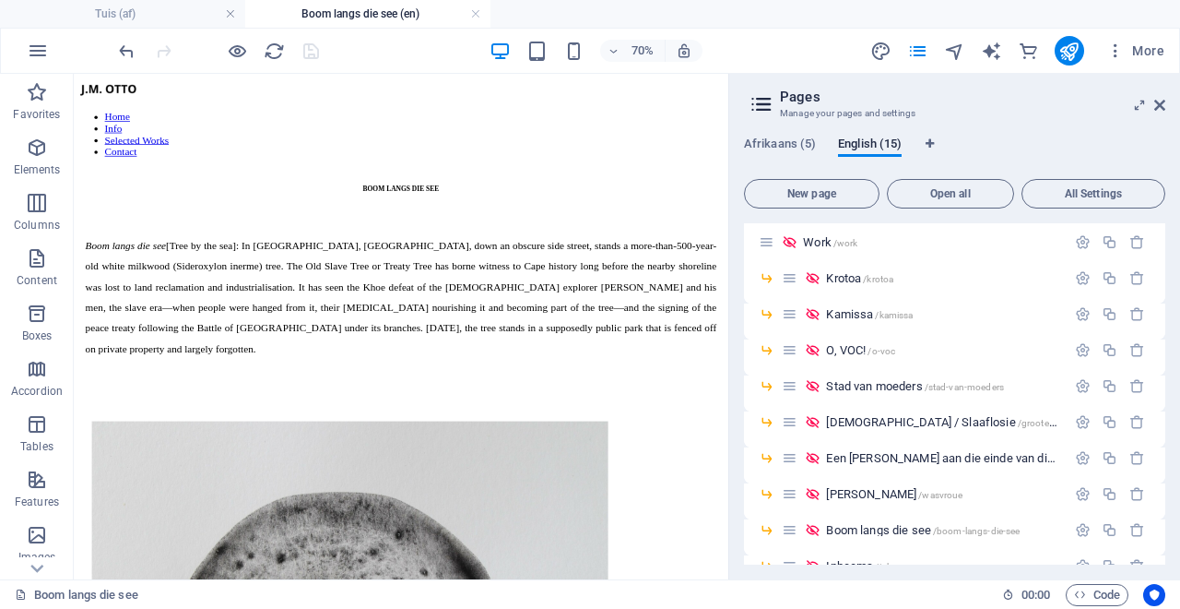
scroll to position [177, 0]
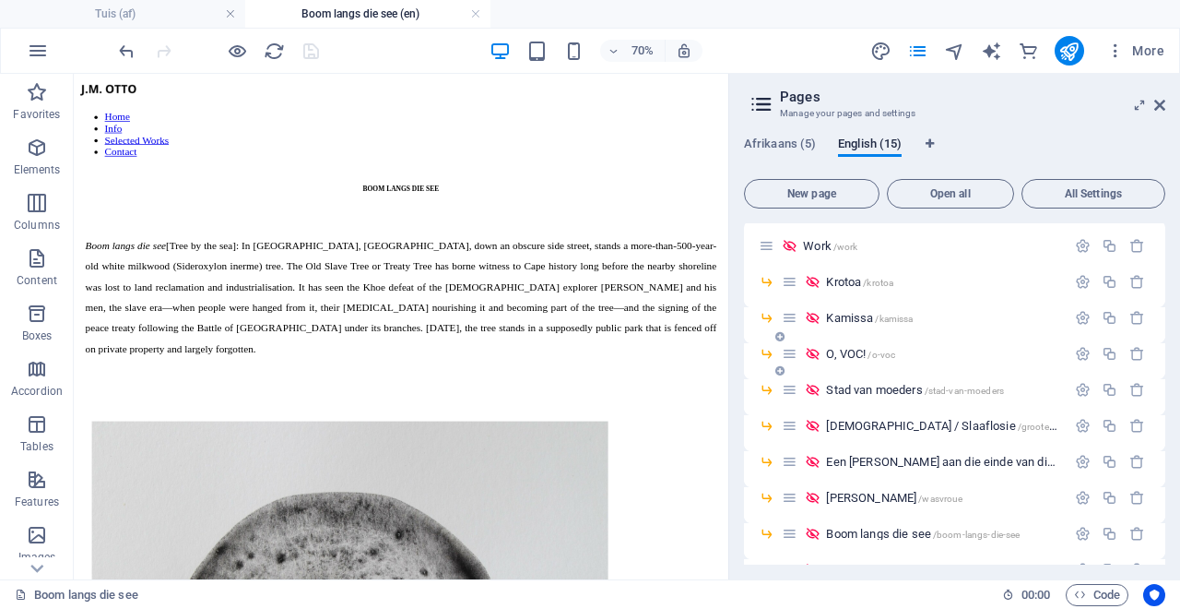
click at [851, 353] on span "O, VOC! /o-voc" at bounding box center [860, 354] width 69 height 14
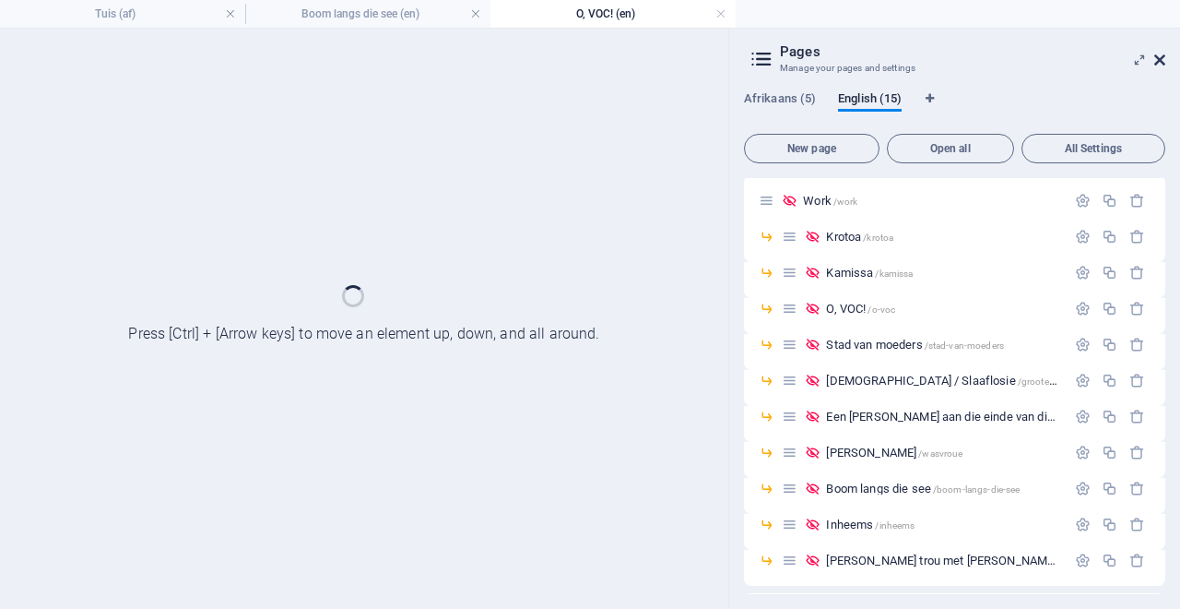
click at [1160, 61] on icon at bounding box center [1159, 60] width 11 height 15
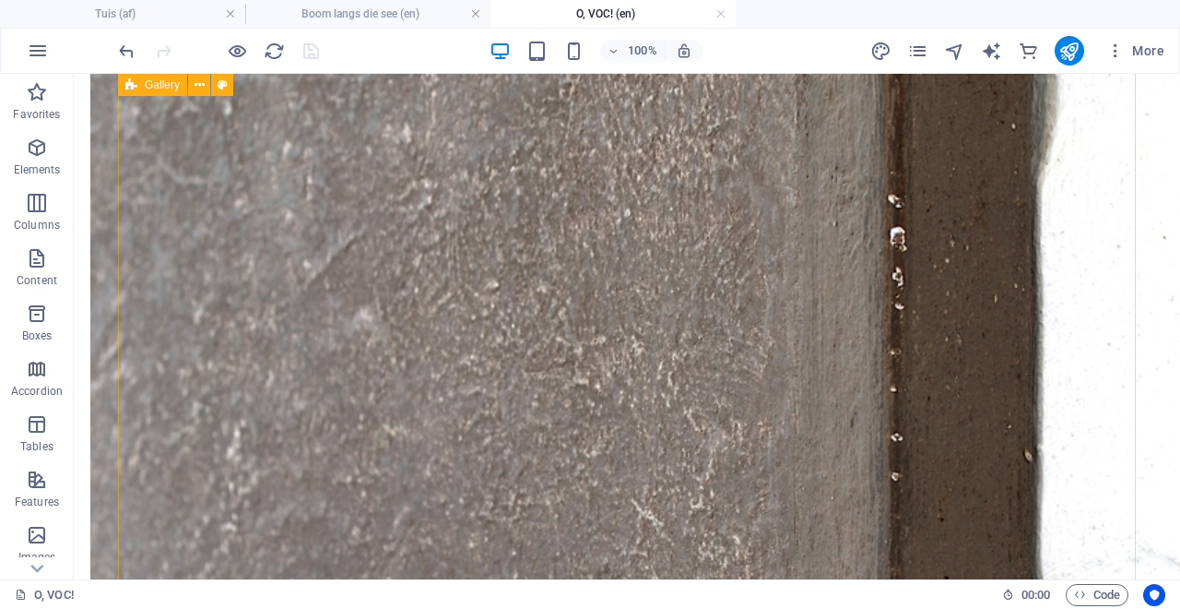
scroll to position [0, 0]
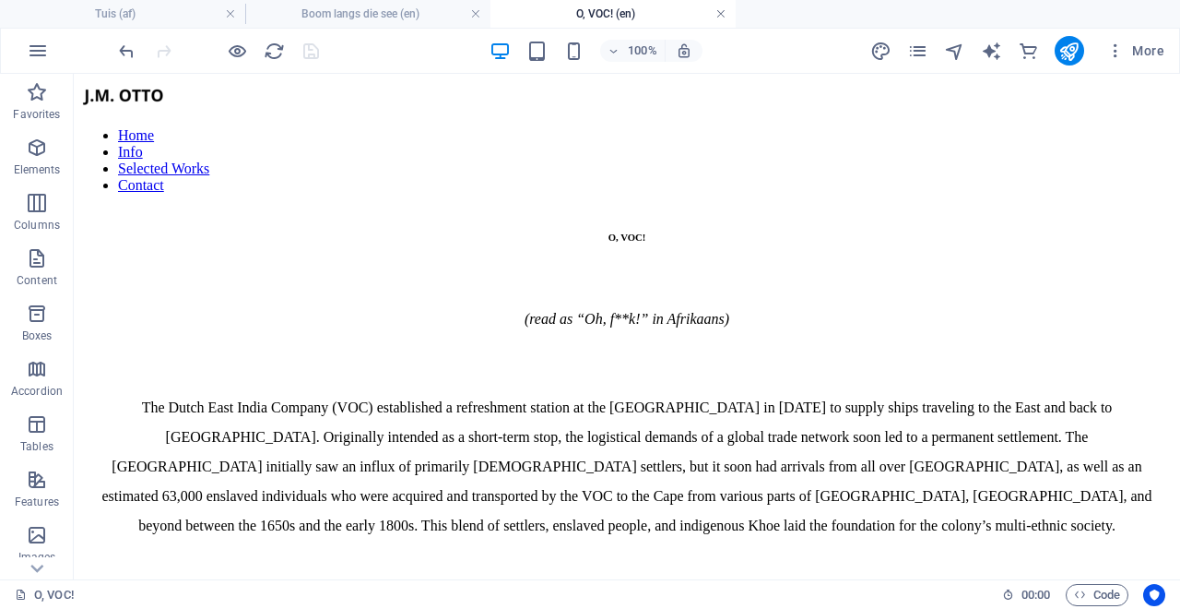
click at [721, 17] on link at bounding box center [720, 15] width 11 height 18
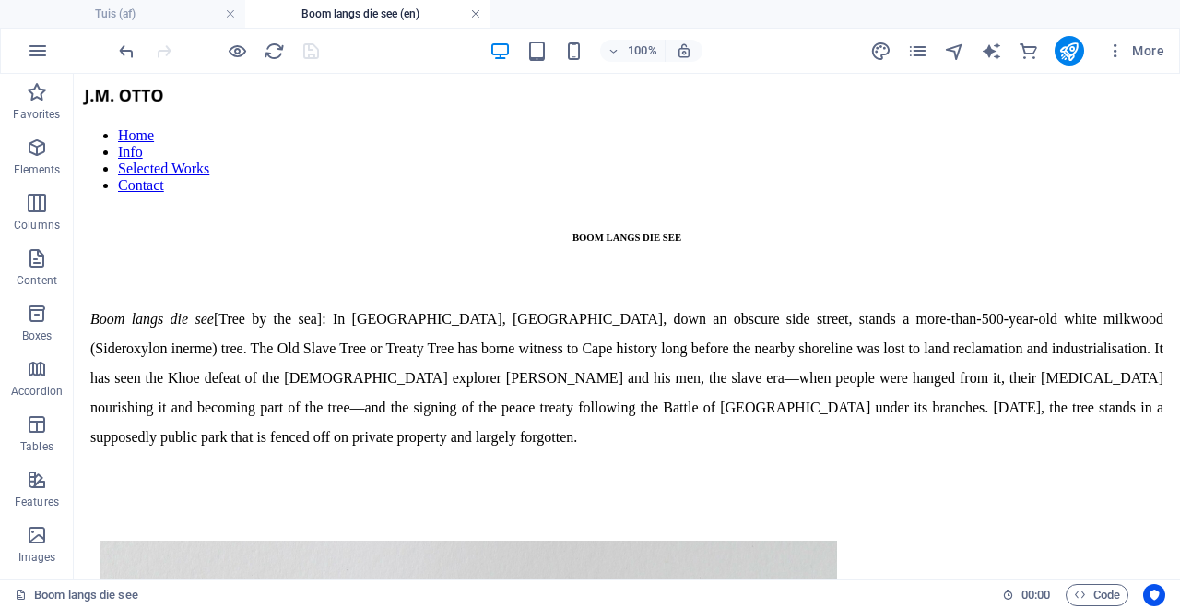
click at [476, 18] on link at bounding box center [475, 15] width 11 height 18
